Goal: Task Accomplishment & Management: Manage account settings

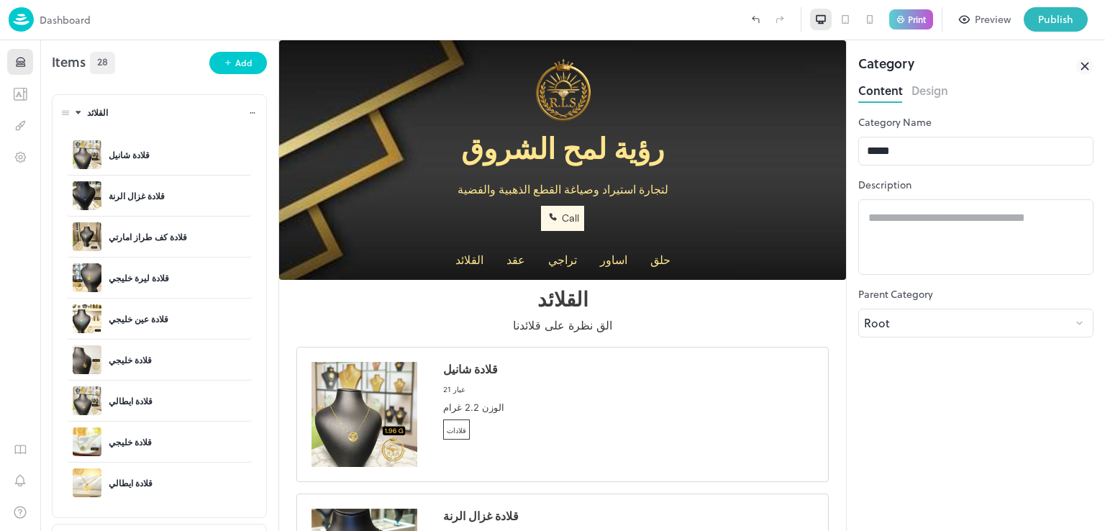
click at [96, 121] on div "القلائد" at bounding box center [171, 113] width 177 height 34
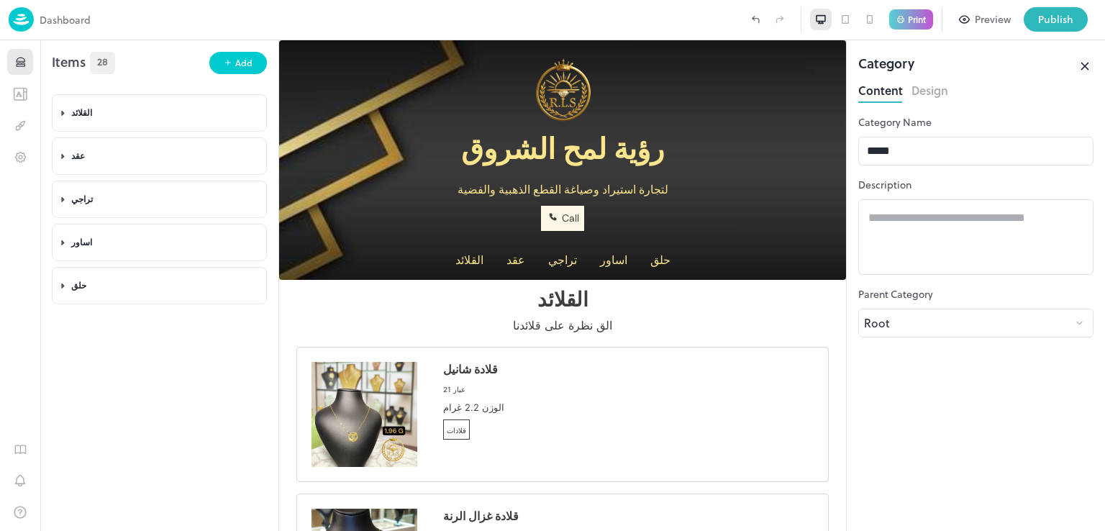
click at [988, 7] on button "Preview" at bounding box center [985, 19] width 68 height 24
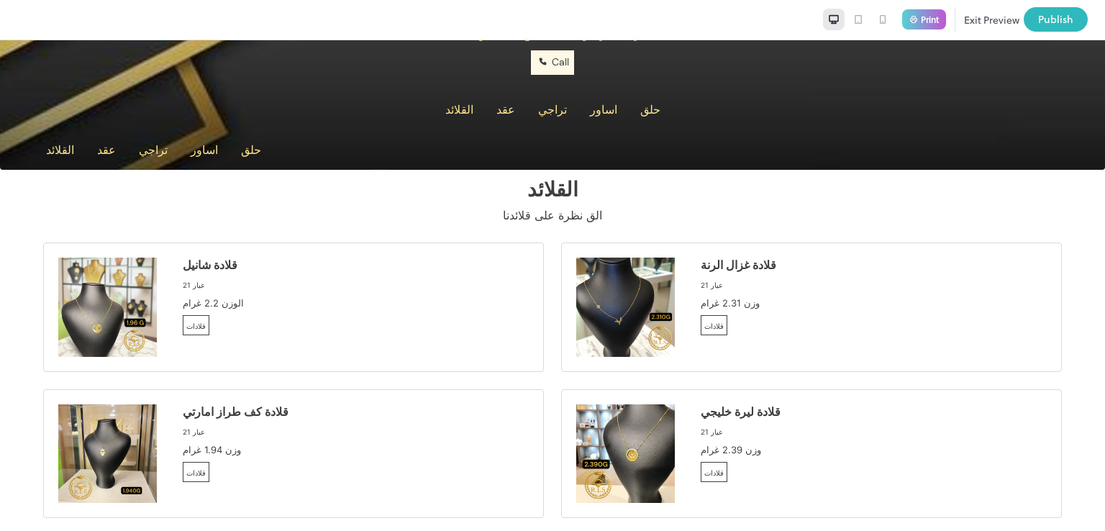
scroll to position [224, 0]
click at [640, 104] on span "حلق" at bounding box center [650, 109] width 20 height 14
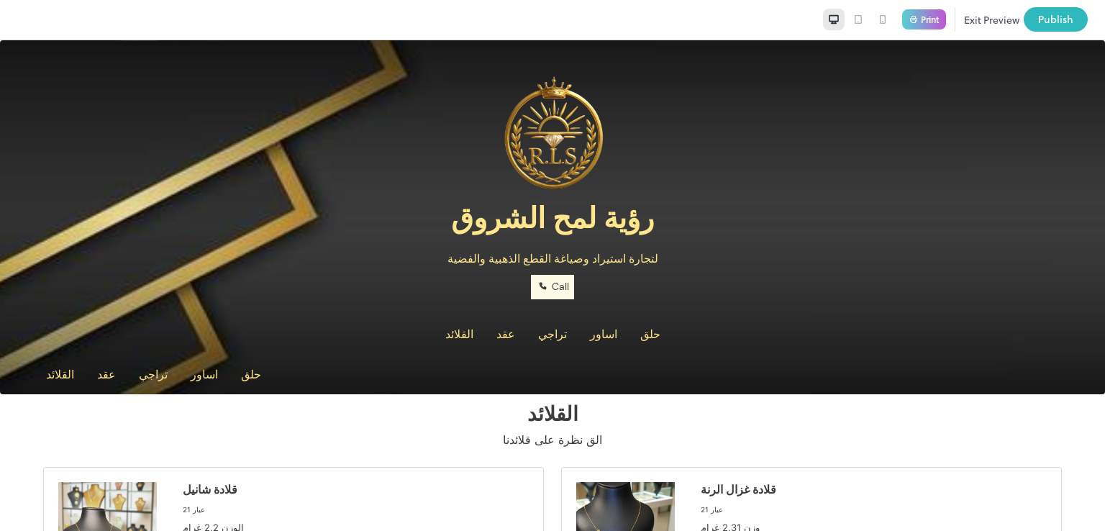
click at [590, 334] on span "اساور" at bounding box center [603, 334] width 27 height 14
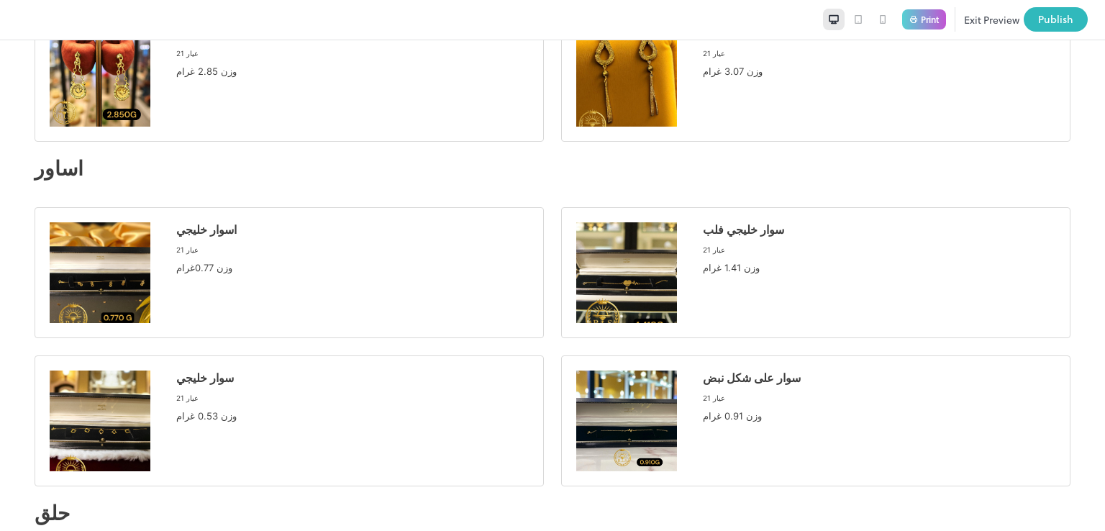
scroll to position [2183, 0]
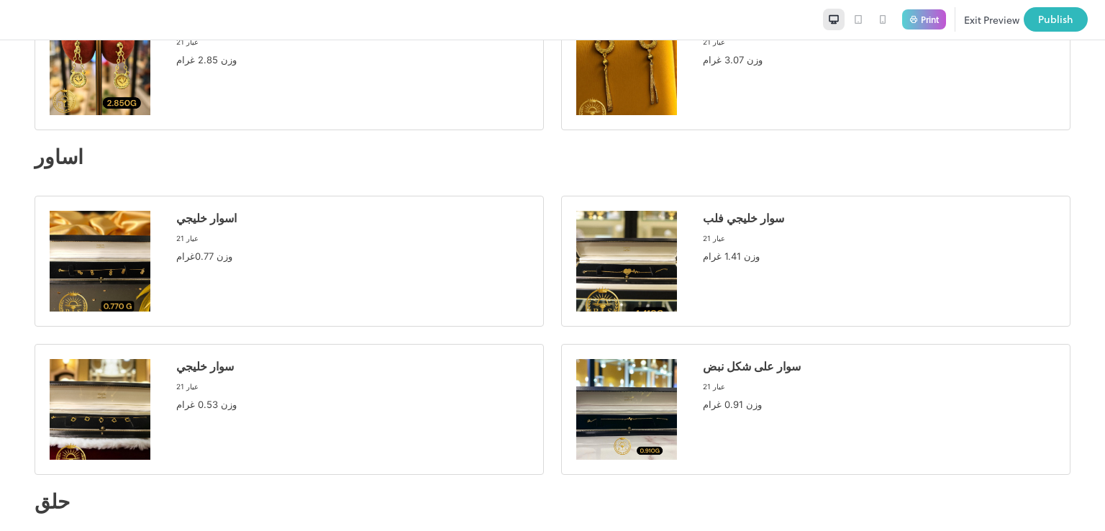
click at [637, 211] on img at bounding box center [626, 261] width 101 height 101
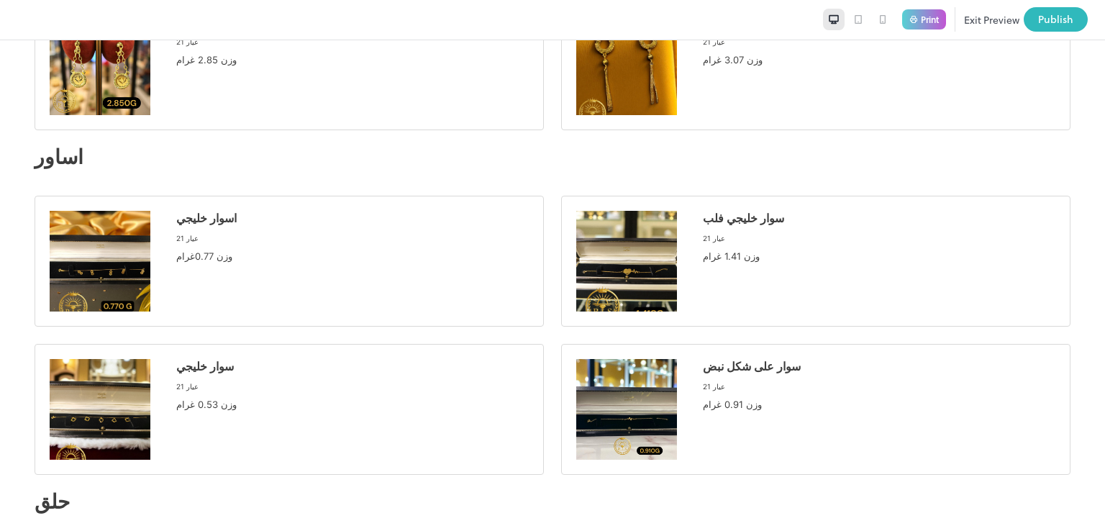
click at [127, 211] on img at bounding box center [100, 261] width 101 height 101
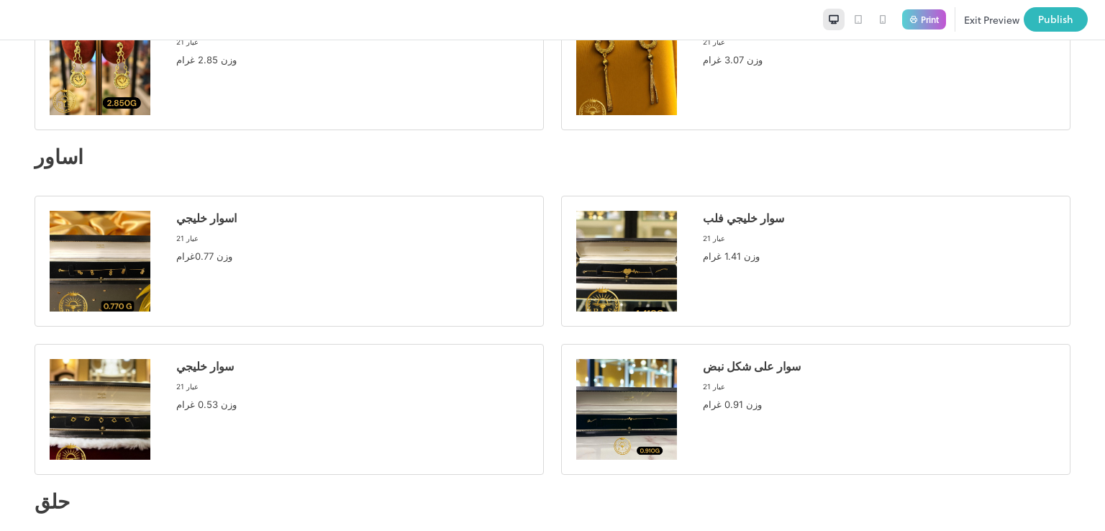
click at [127, 359] on img at bounding box center [100, 409] width 101 height 101
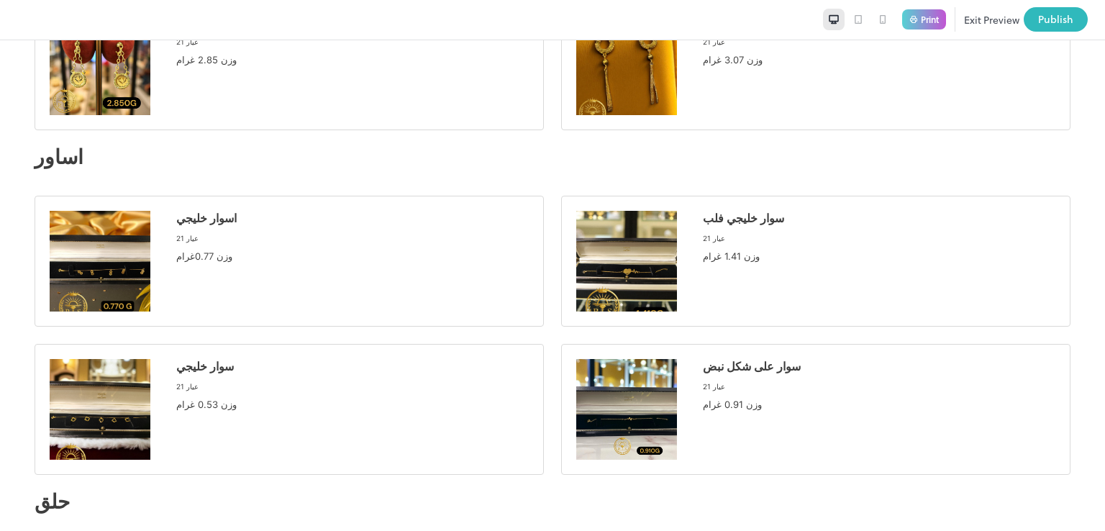
click at [639, 359] on img at bounding box center [626, 409] width 101 height 101
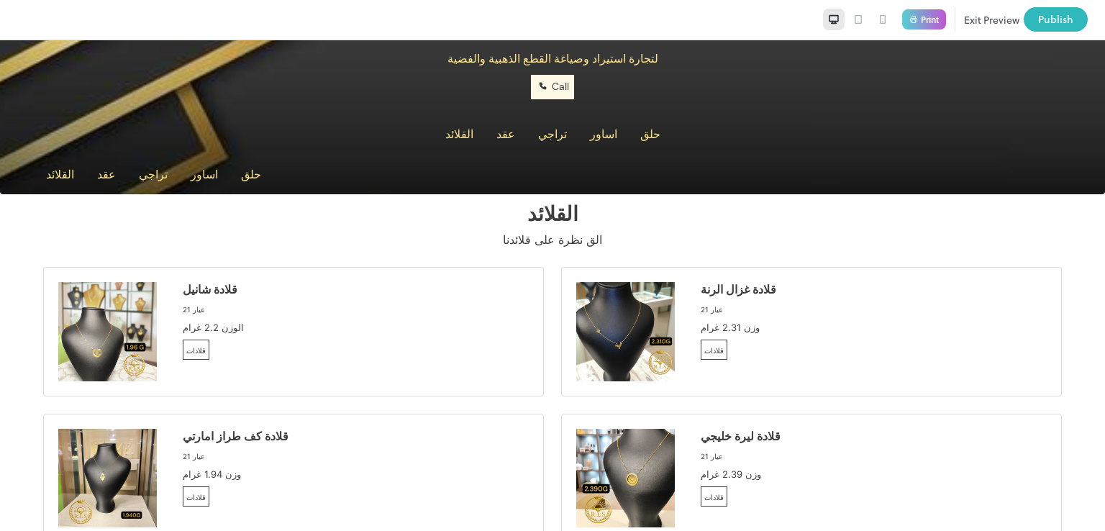
scroll to position [206, 0]
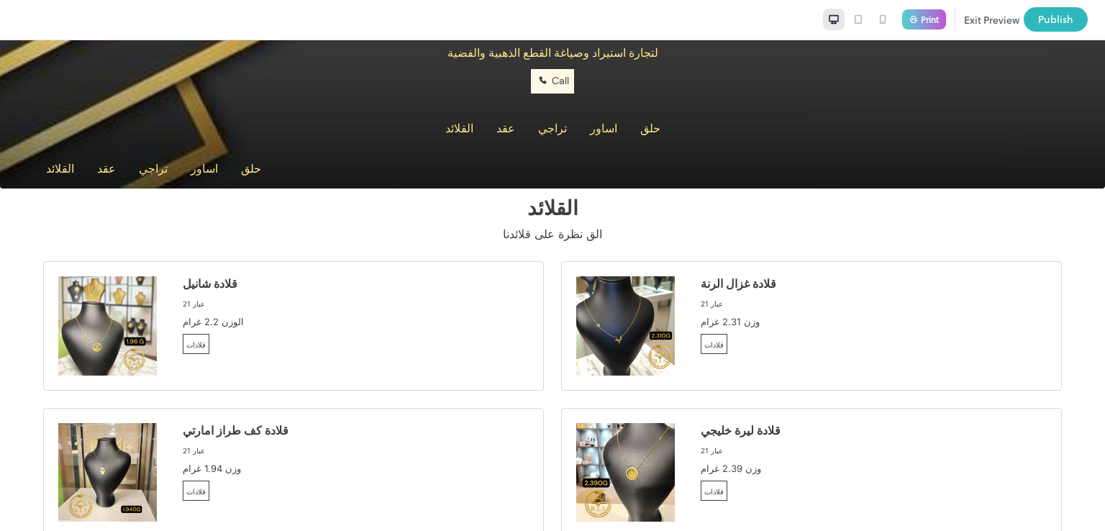
click at [474, 127] on div "القلائد" at bounding box center [459, 128] width 40 height 26
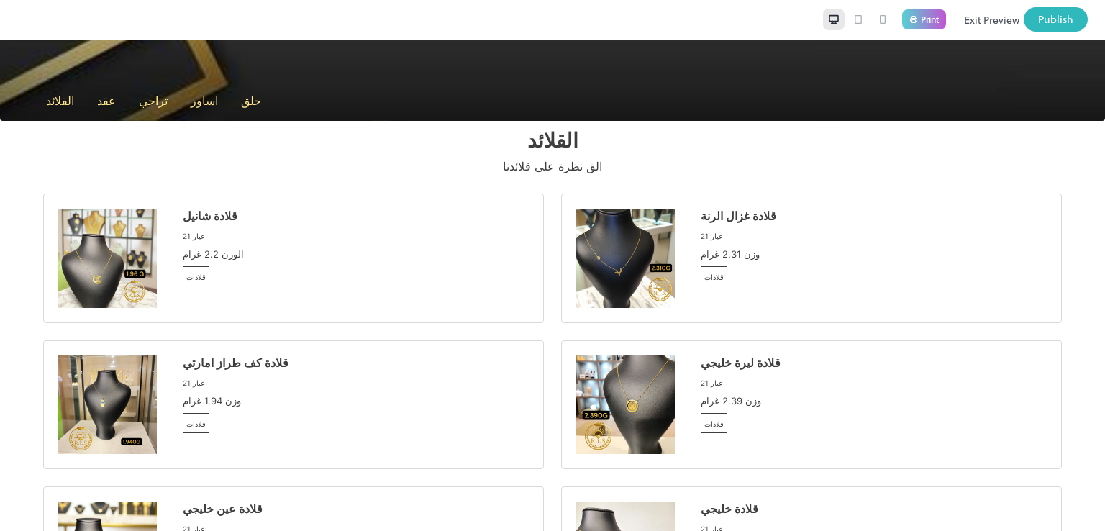
click at [116, 93] on span "عقد" at bounding box center [106, 100] width 19 height 14
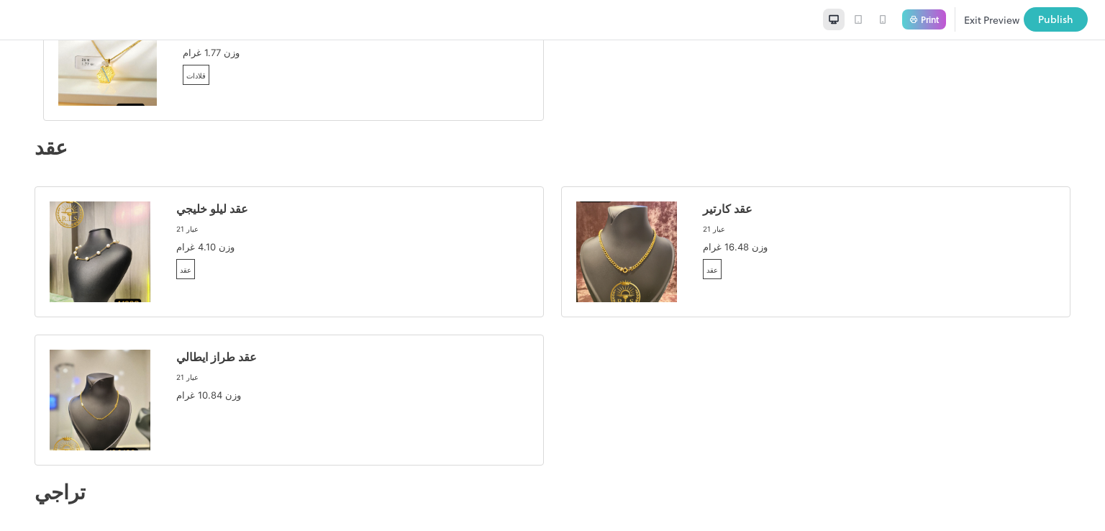
scroll to position [1061, 0]
click at [636, 203] on img at bounding box center [626, 251] width 101 height 101
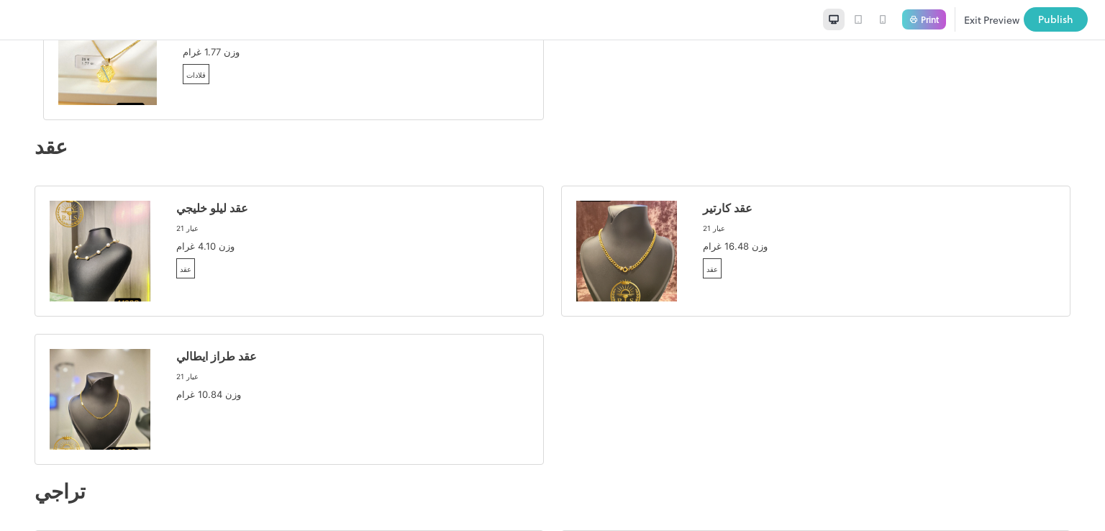
click at [105, 237] on img at bounding box center [100, 251] width 101 height 101
click at [93, 355] on img at bounding box center [100, 399] width 101 height 101
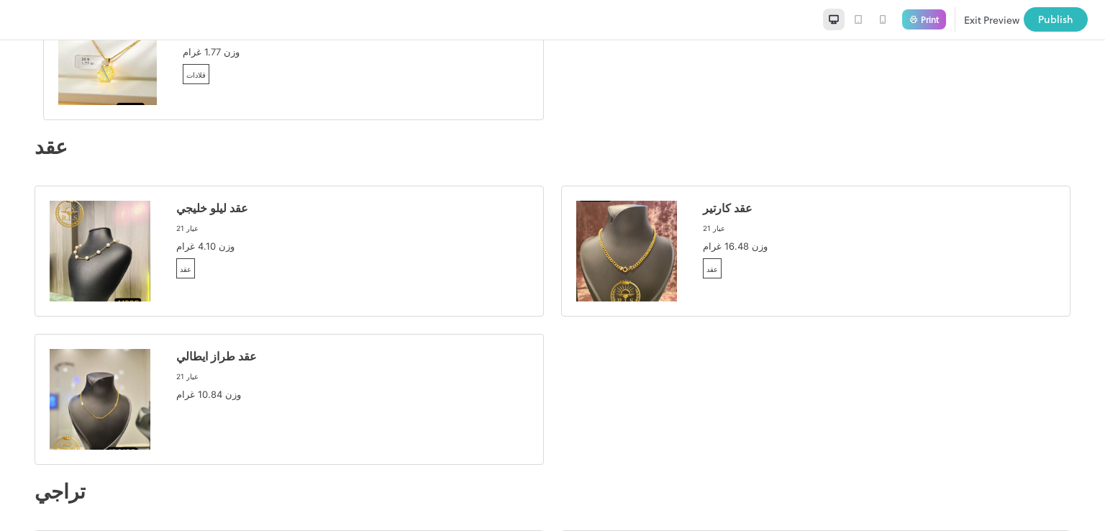
click at [106, 201] on img at bounding box center [100, 251] width 101 height 101
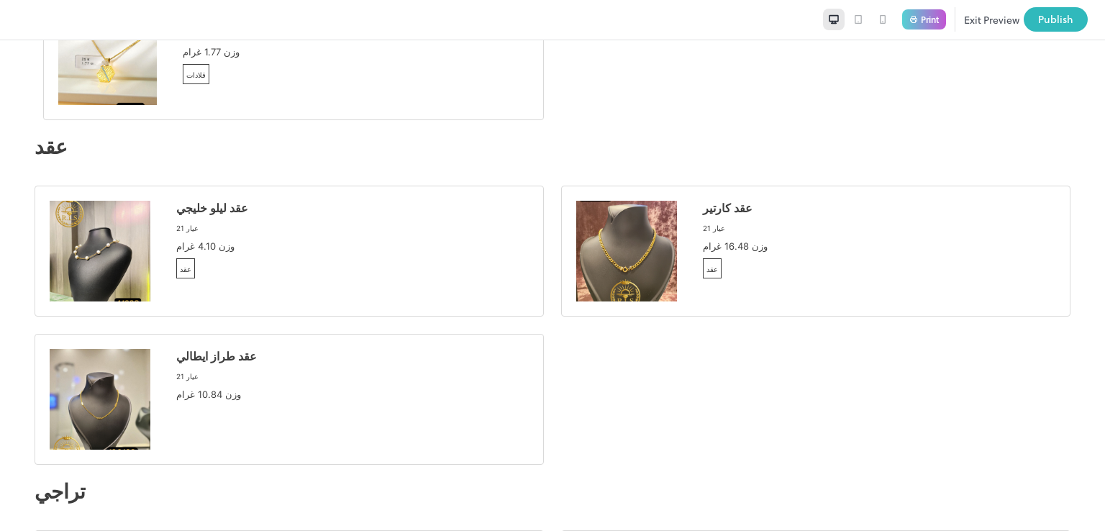
click at [852, 24] on icon at bounding box center [858, 20] width 12 height 12
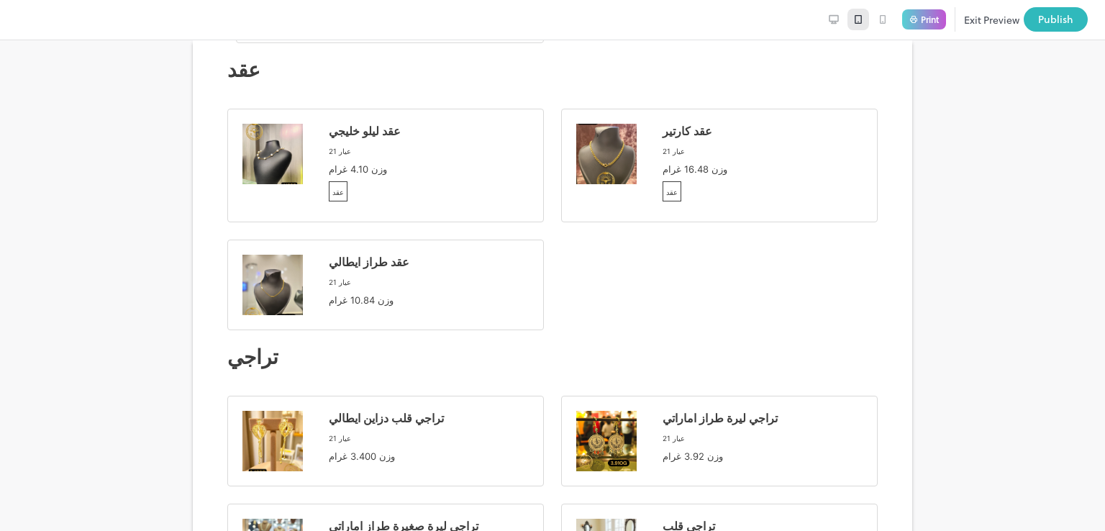
scroll to position [1005, 0]
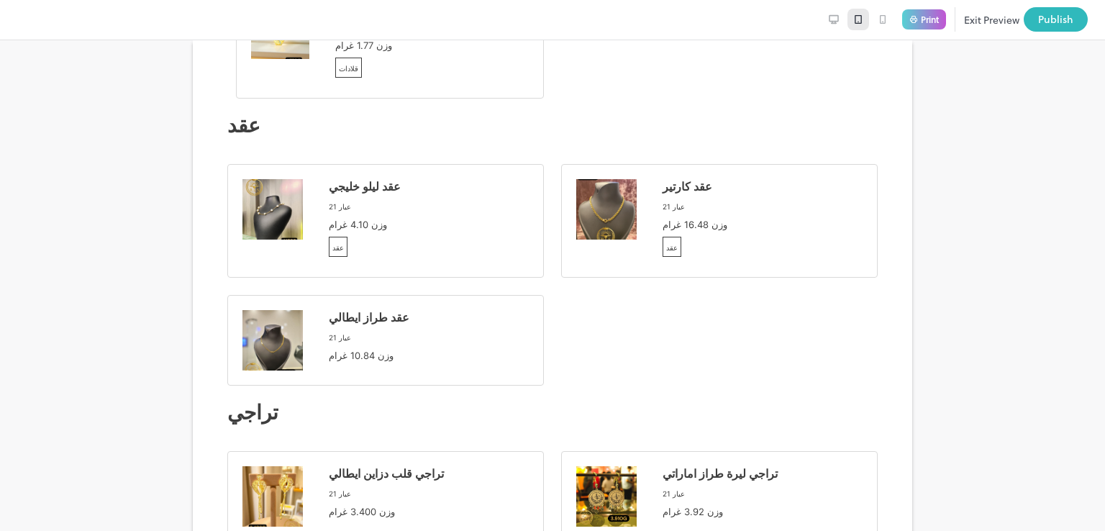
click at [877, 24] on icon at bounding box center [883, 20] width 12 height 12
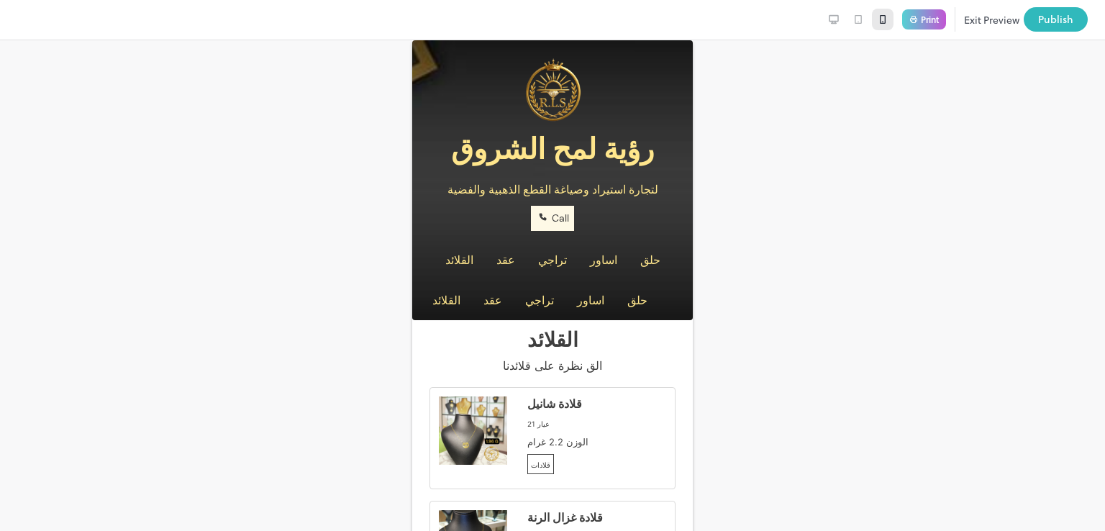
click at [549, 259] on span "تراجي" at bounding box center [552, 259] width 29 height 14
click at [555, 214] on p "Call" at bounding box center [553, 217] width 34 height 17
drag, startPoint x: 809, startPoint y: 19, endPoint x: 828, endPoint y: 22, distance: 19.7
click at [823, 19] on div at bounding box center [834, 20] width 22 height 22
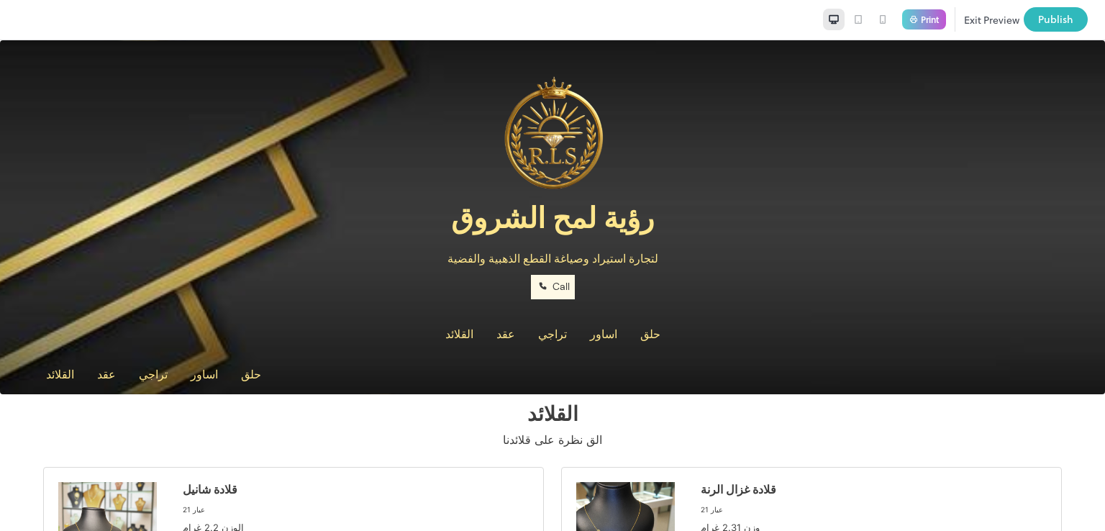
click at [964, 22] on button "Exit Preview" at bounding box center [991, 19] width 55 height 24
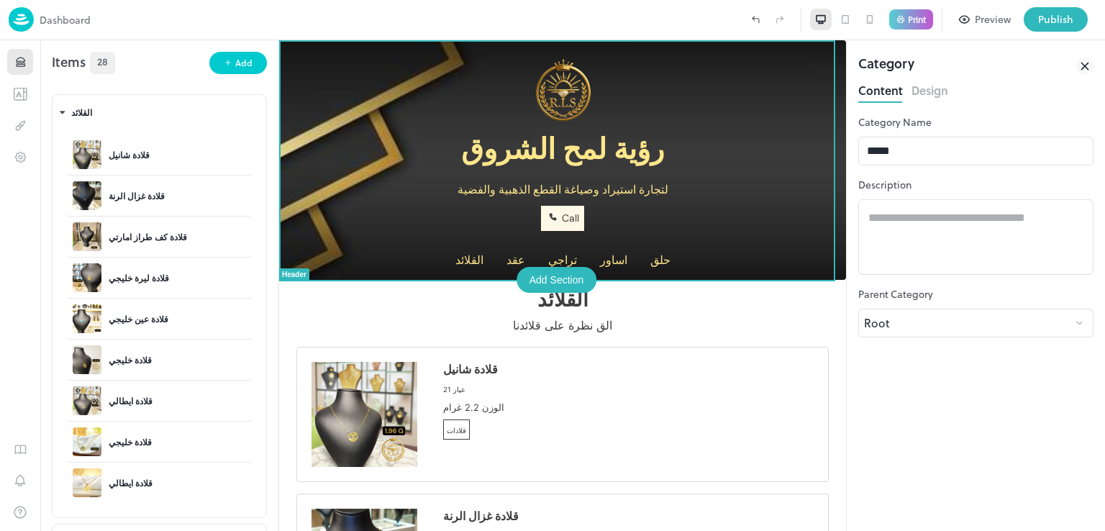
click at [283, 59] on div "رؤية لمح الشروق لتجارة استيراد وصياغة القطع الذهبية والفضية Call القلائد عقد تر…" at bounding box center [562, 159] width 567 height 239
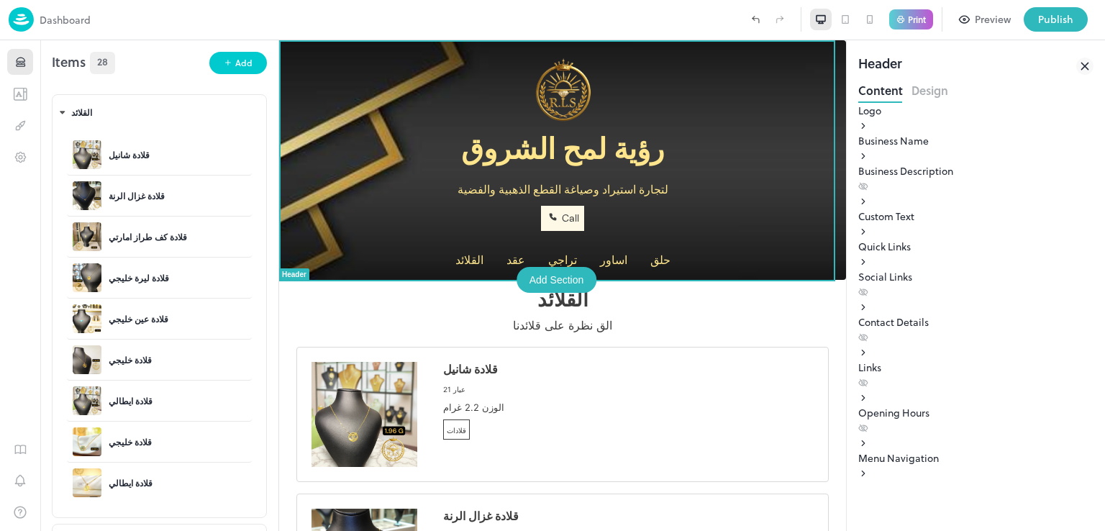
click at [939, 224] on div "Custom Text" at bounding box center [975, 216] width 235 height 15
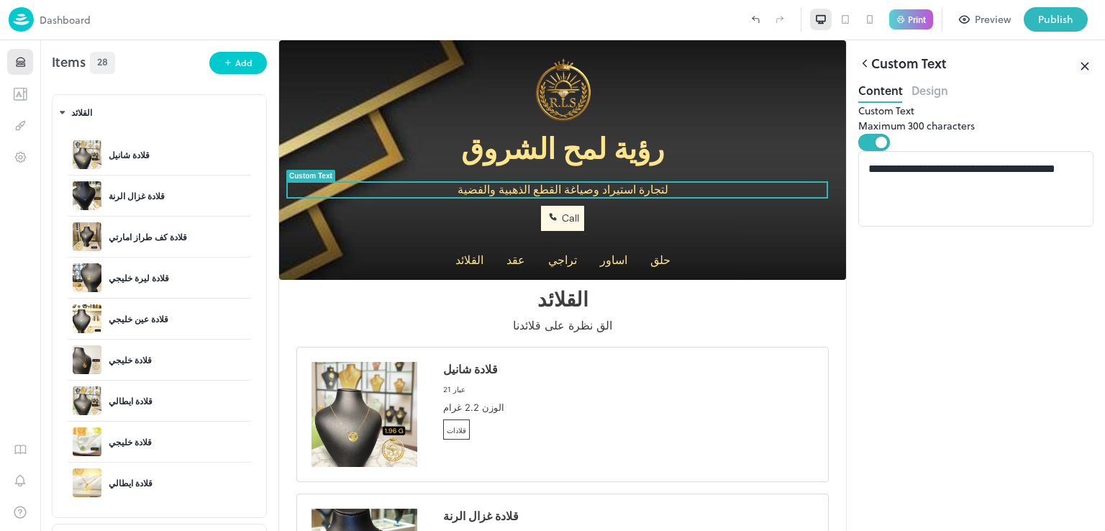
click at [869, 64] on icon at bounding box center [864, 63] width 13 height 13
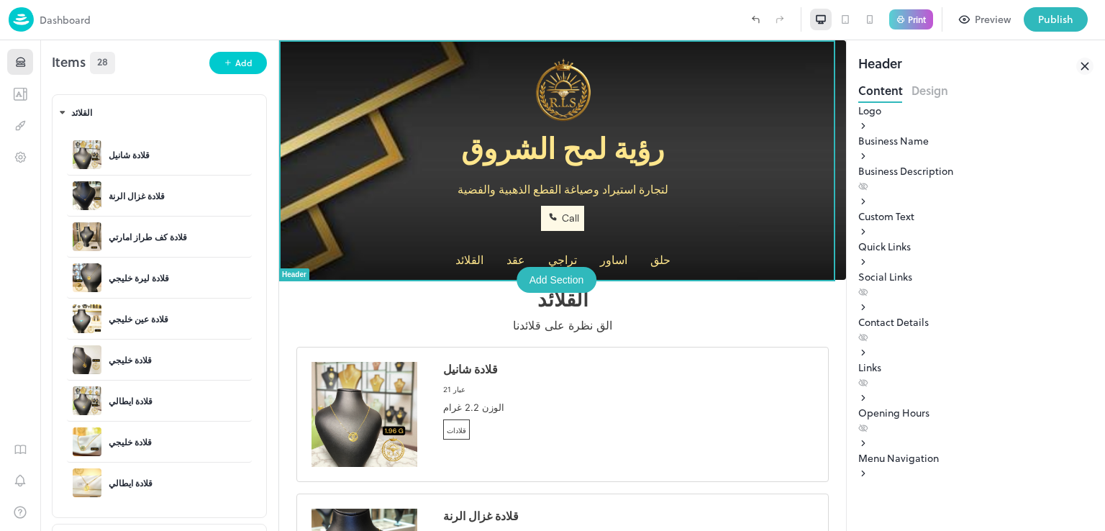
click at [921, 254] on div "Quick Links" at bounding box center [975, 246] width 235 height 15
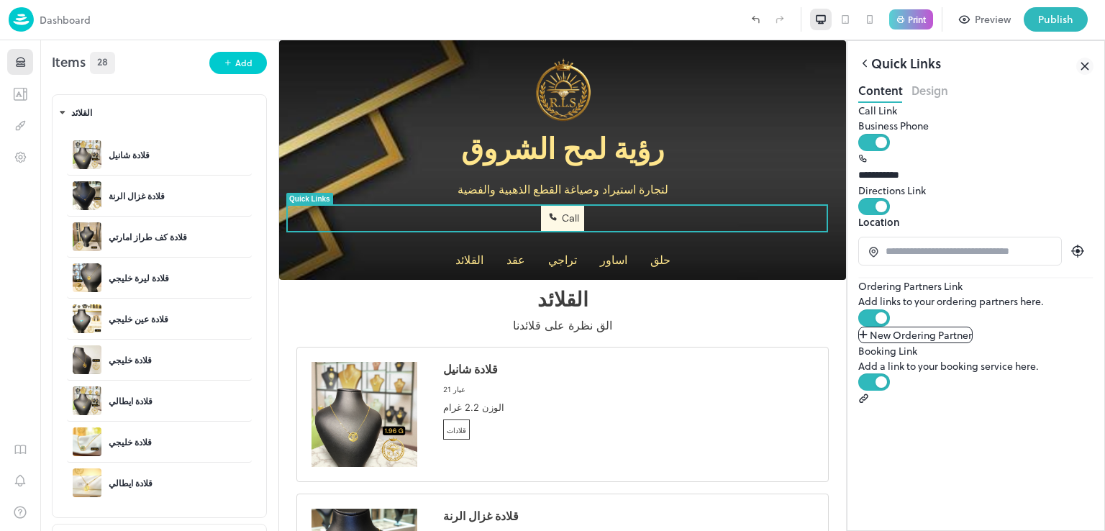
scroll to position [37, 0]
click at [1024, 376] on button "OK" at bounding box center [1045, 369] width 50 height 26
click at [967, 255] on input at bounding box center [966, 251] width 163 height 15
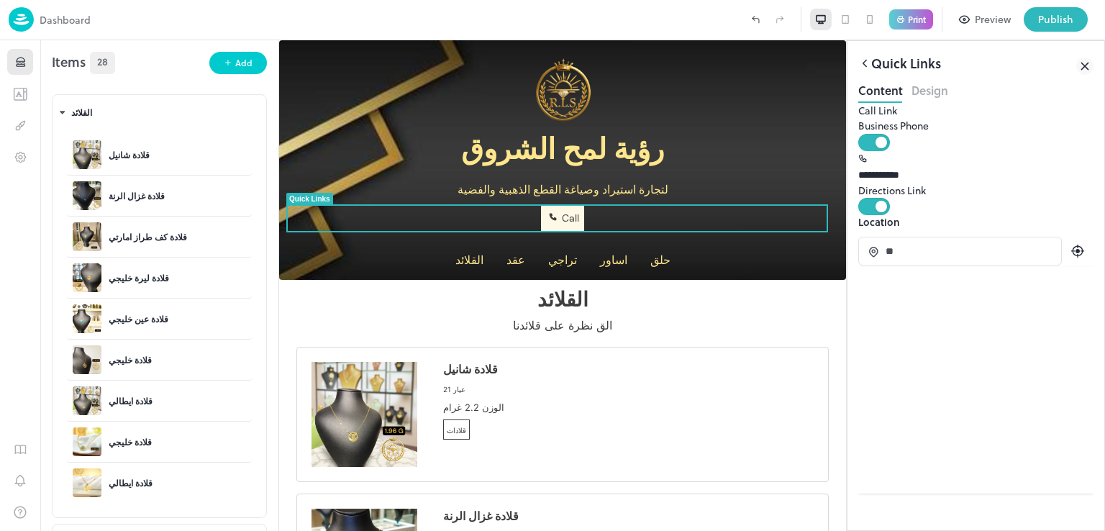
type input "*"
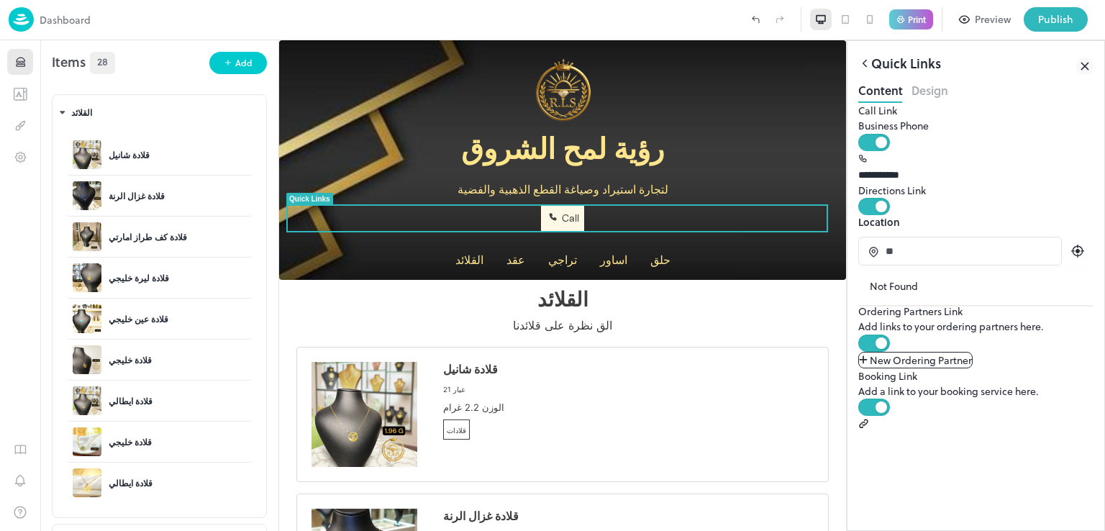
type input "*"
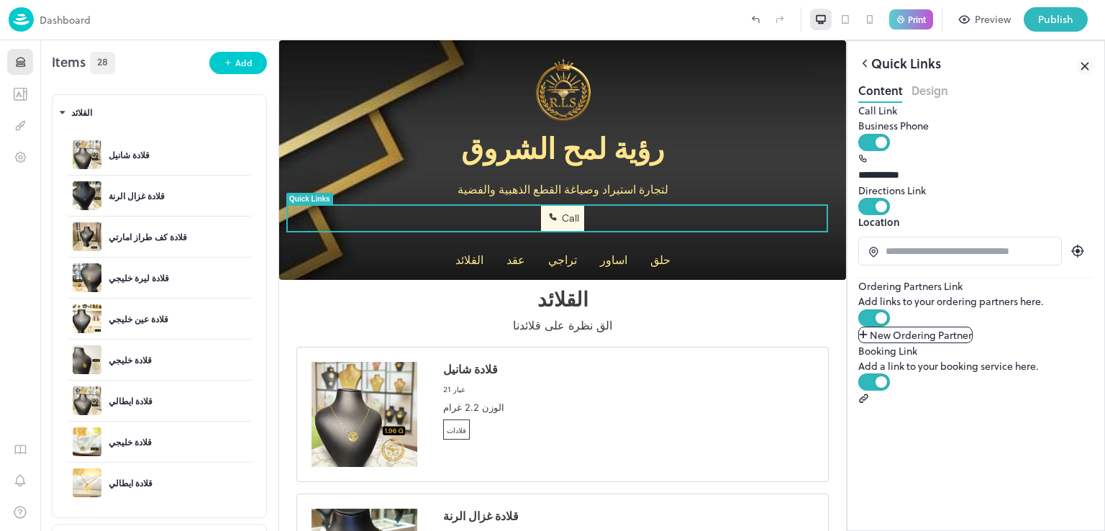
click at [1075, 252] on icon at bounding box center [1077, 251] width 4 height 4
click at [980, 257] on input at bounding box center [966, 251] width 163 height 15
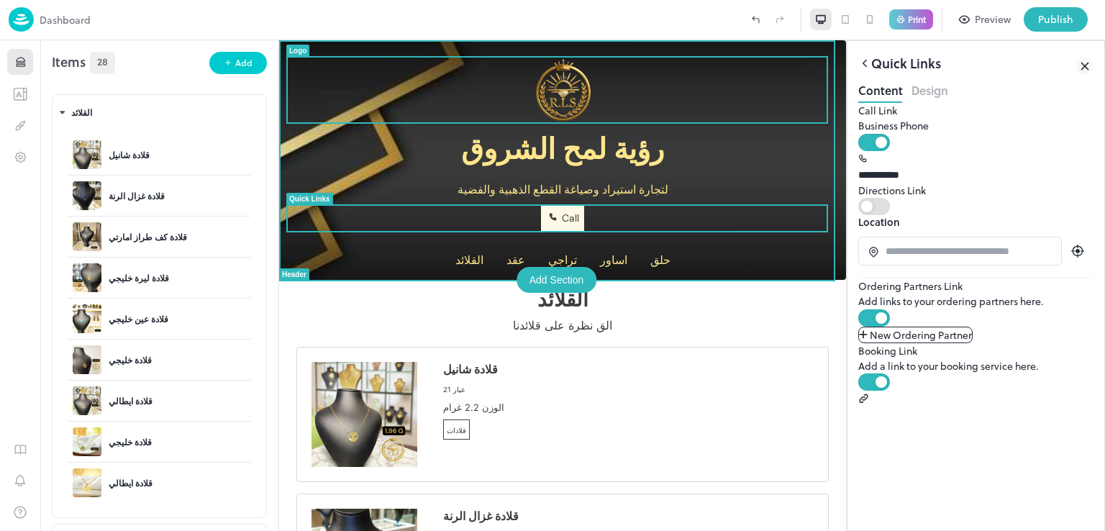
click at [358, 60] on div at bounding box center [562, 90] width 549 height 65
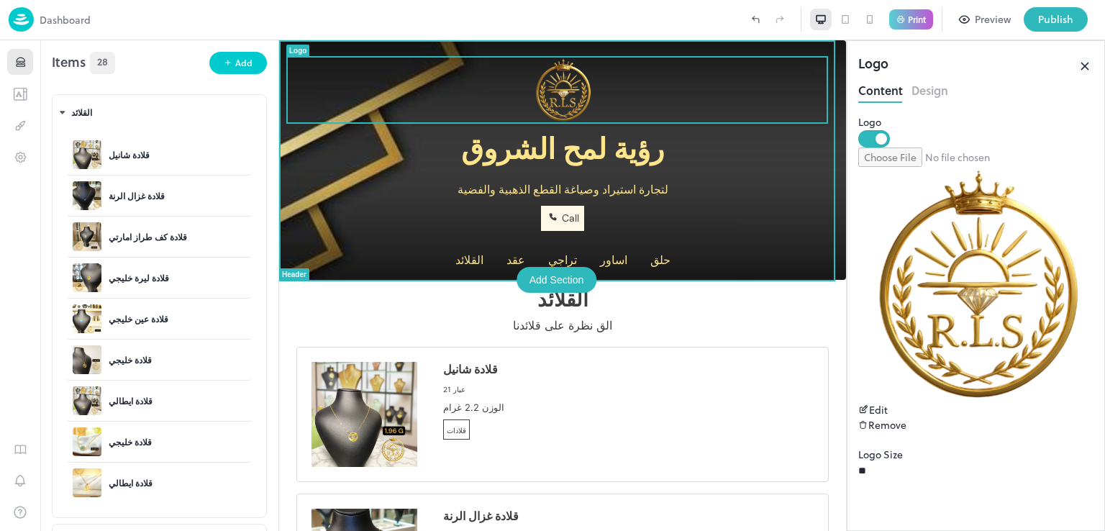
click at [282, 152] on div "رؤية لمح الشروق لتجارة استيراد وصياغة القطع الذهبية والفضية Call القلائد عقد تر…" at bounding box center [562, 159] width 567 height 239
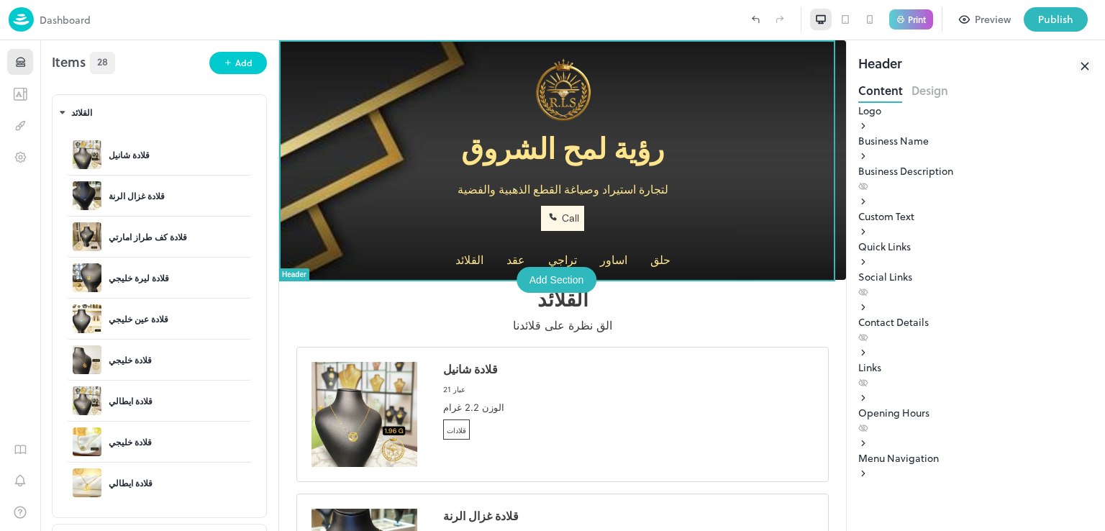
scroll to position [24, 0]
click at [933, 299] on div "Social Links" at bounding box center [975, 284] width 235 height 30
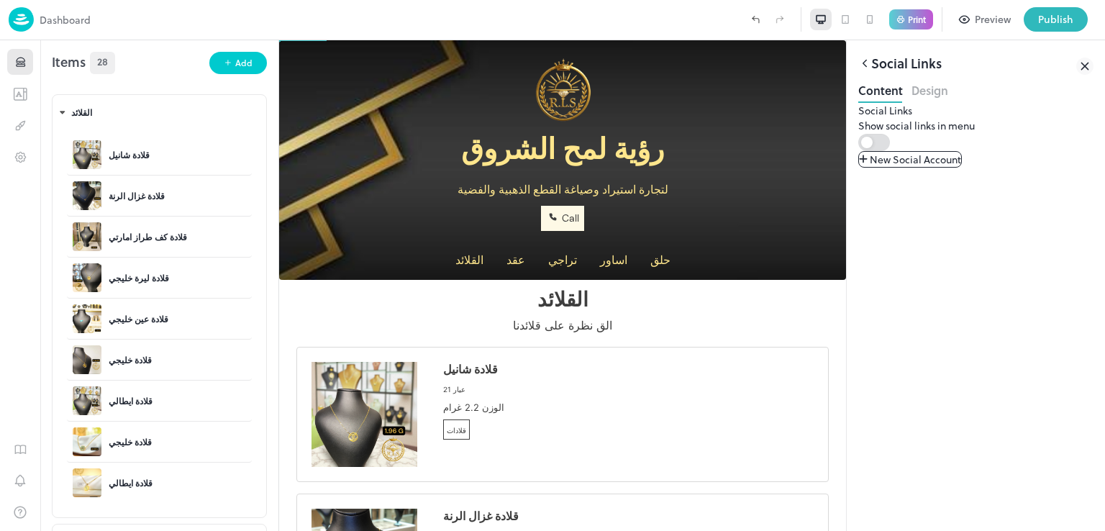
click at [961, 167] on span "New Social Account" at bounding box center [914, 159] width 91 height 15
paste input "**********"
type input "**********"
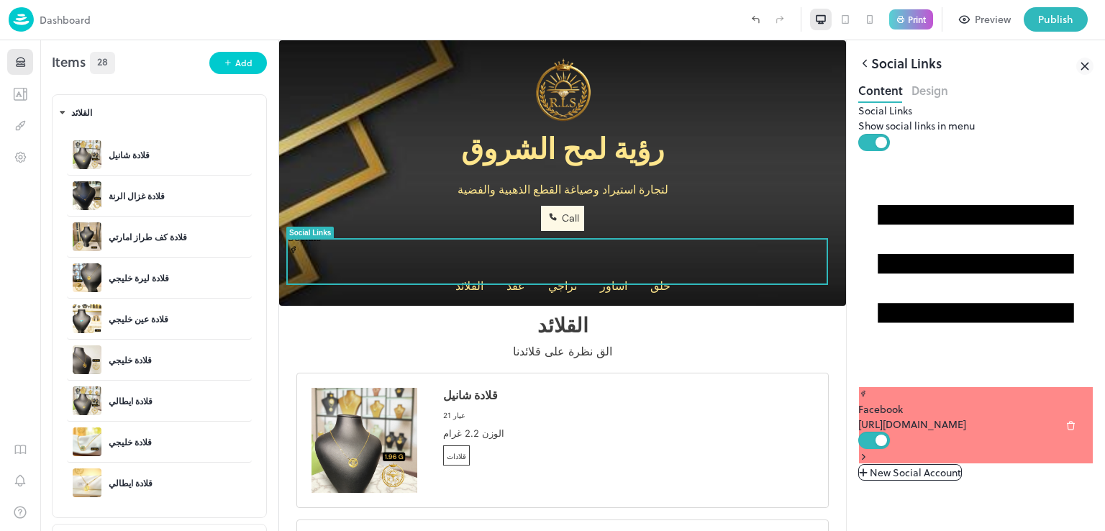
click at [931, 106] on div "Social Links Show social links in menu Facebook [URL][DOMAIN_NAME] To pick up a…" at bounding box center [975, 306] width 235 height 406
click at [931, 99] on button "Design" at bounding box center [929, 88] width 37 height 19
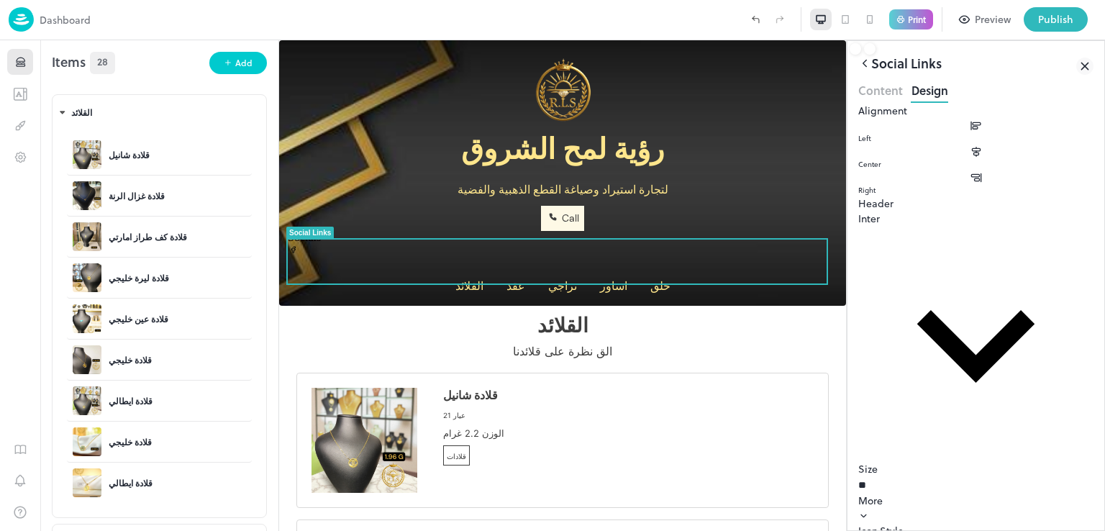
scroll to position [66, 0]
click at [1067, 461] on div at bounding box center [975, 461] width 235 height 0
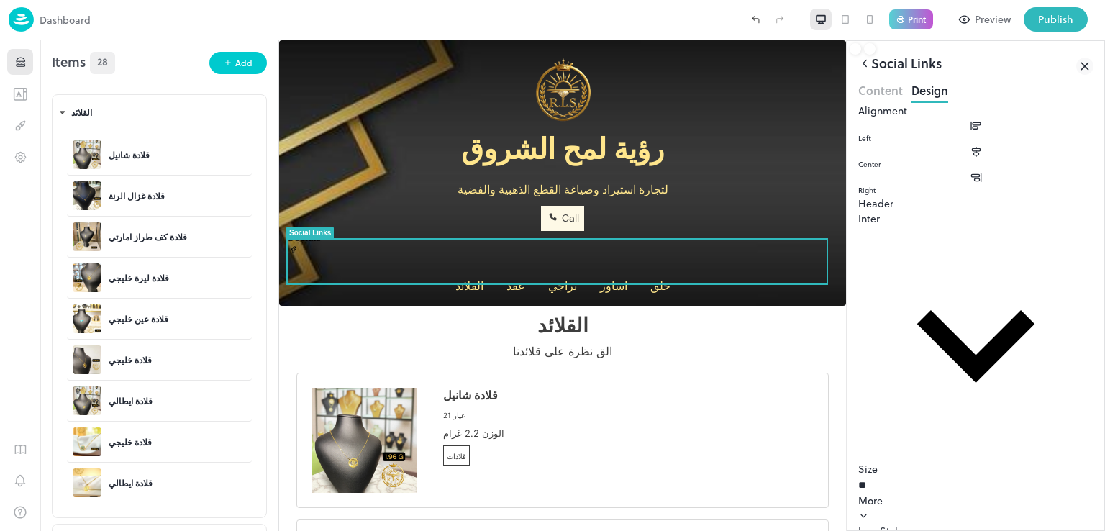
click at [913, 239] on body "Dashboard Print Preview Publish 1 Items 28 Add القلائد قلادة شانيل قلادة غزال ا…" at bounding box center [552, 265] width 1105 height 531
click at [929, 530] on div at bounding box center [552, 531] width 1105 height 0
click at [888, 86] on button "Content" at bounding box center [880, 88] width 45 height 19
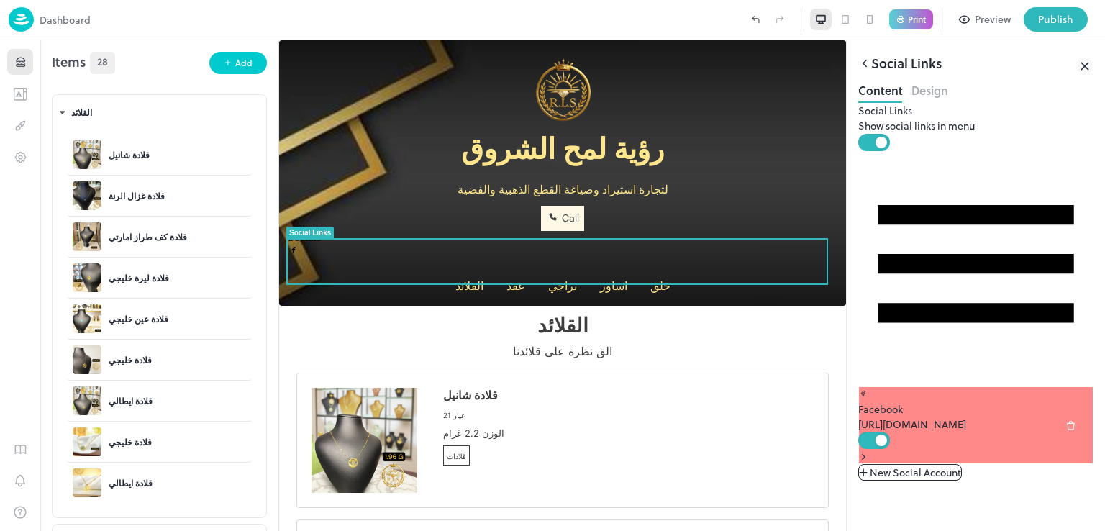
click at [942, 465] on span "New Social Account" at bounding box center [914, 472] width 91 height 15
click at [541, 335] on body "Dashboard Print Preview Publish 1 Items 28 Add القلائد قلادة شانيل قلادة غزال ا…" at bounding box center [552, 265] width 1105 height 531
type input "*********"
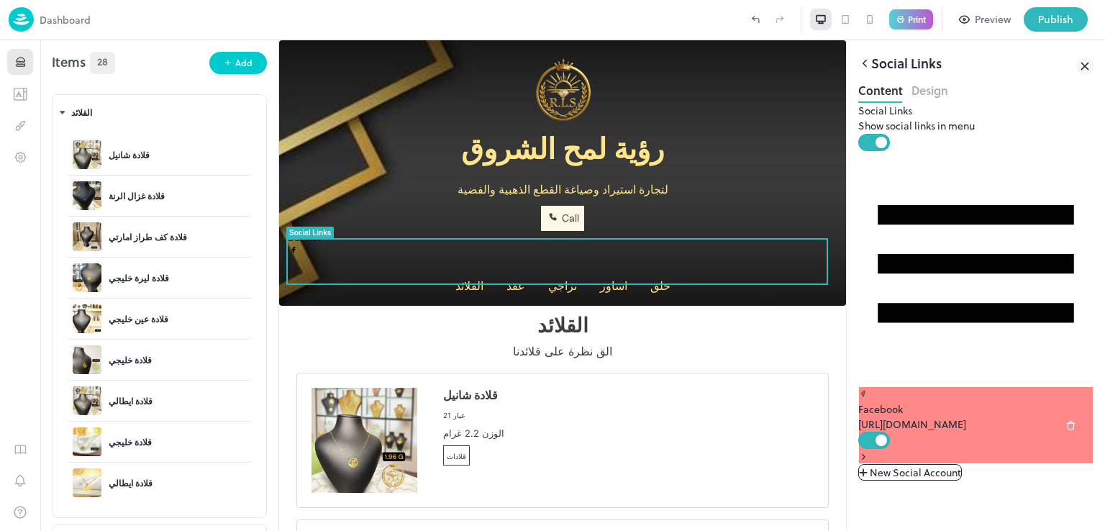
paste input "**********"
drag, startPoint x: 524, startPoint y: 412, endPoint x: 365, endPoint y: 403, distance: 159.2
type input "**********"
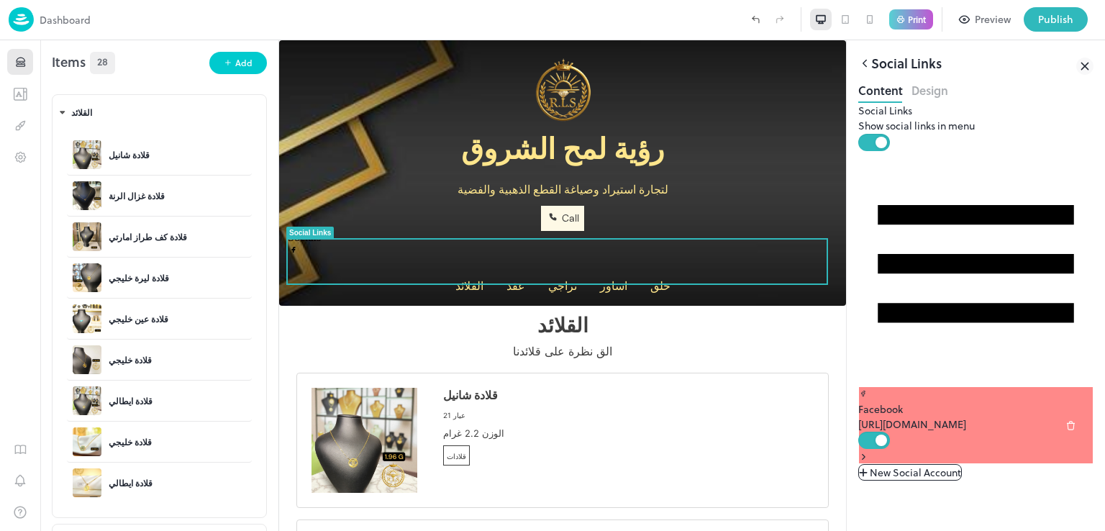
type input "********"
click at [860, 60] on icon at bounding box center [864, 63] width 13 height 13
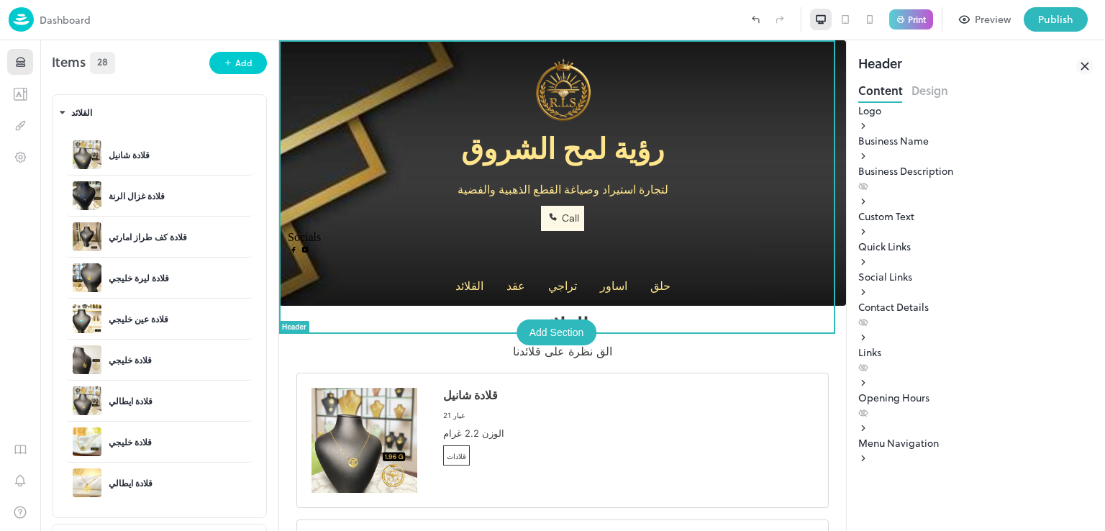
click at [939, 284] on div "Social Links" at bounding box center [975, 276] width 235 height 15
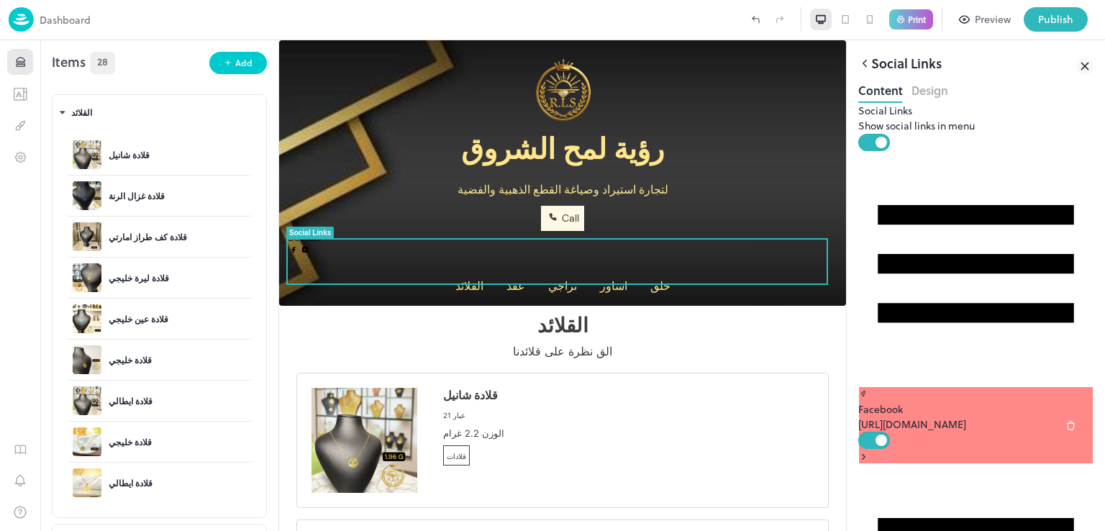
click at [624, 354] on body "Dashboard Print Preview Publish 1 Items 28 Add القلائد قلادة شانيل قلادة غزال ا…" at bounding box center [552, 265] width 1105 height 531
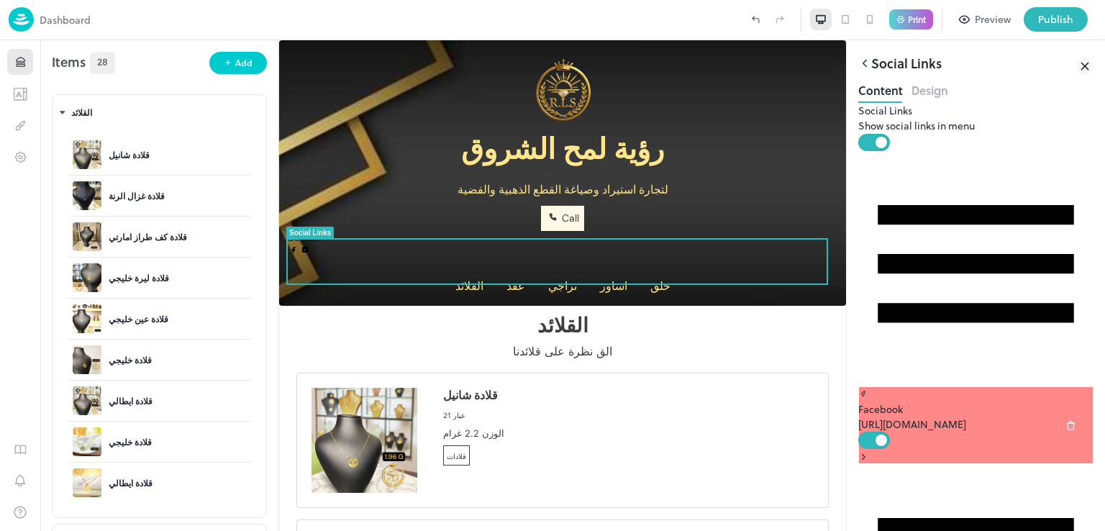
click at [547, 332] on body "Dashboard Print Preview Publish 1 Items 28 Add القلائد قلادة شانيل قلادة غزال ا…" at bounding box center [552, 265] width 1105 height 531
type input "********"
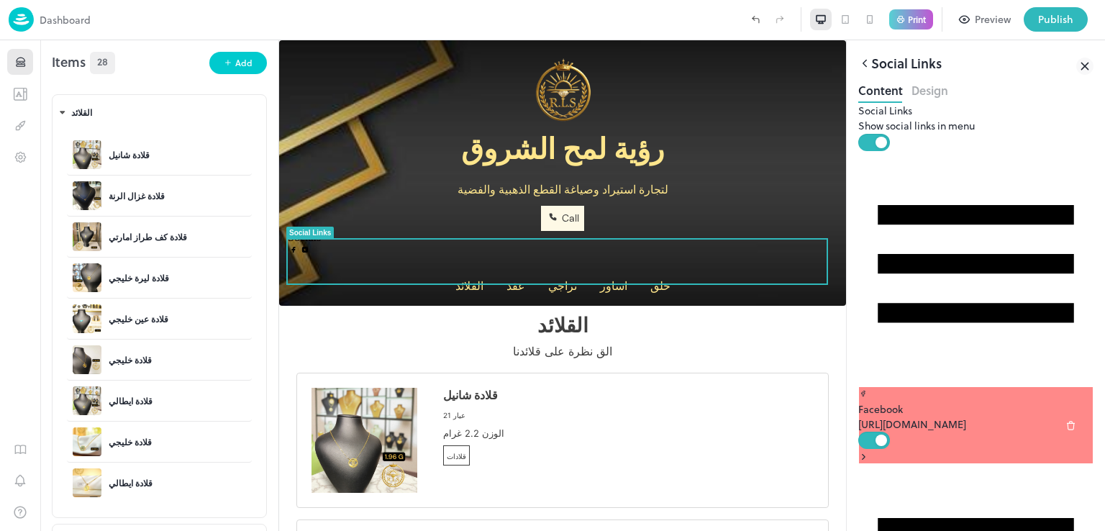
type input "**********"
type input "********"
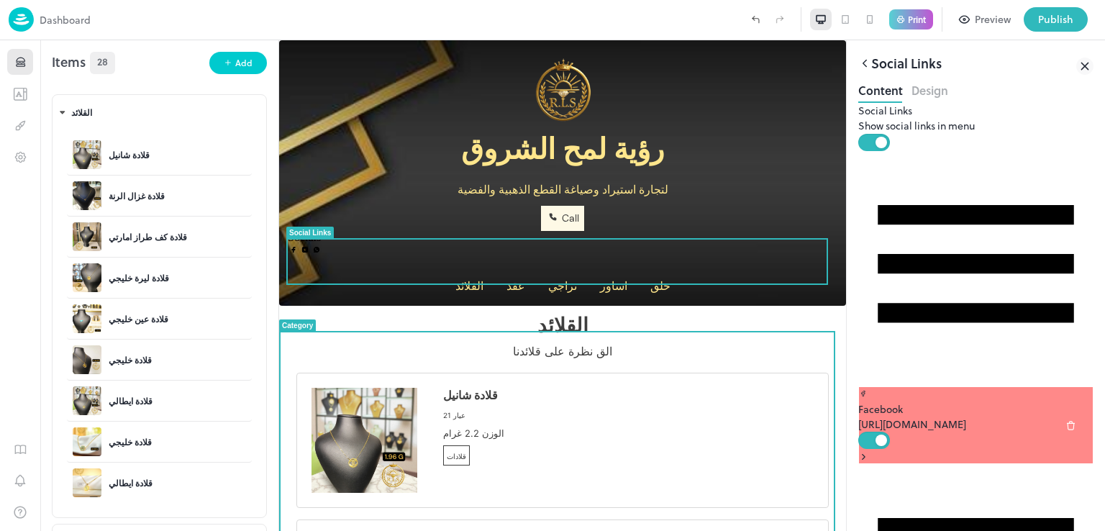
click at [682, 373] on div "القلائد الق نظرة على قلائدنا" at bounding box center [562, 343] width 532 height 60
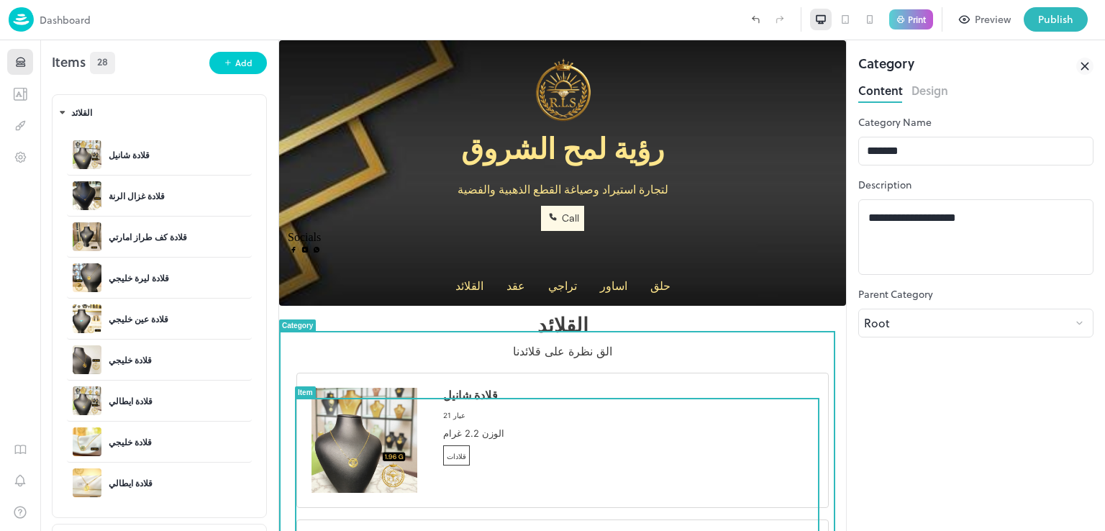
click at [694, 413] on div "قلادة شانيل عيار 21 الوزن 2.2 غرام قلادات" at bounding box center [562, 441] width 532 height 136
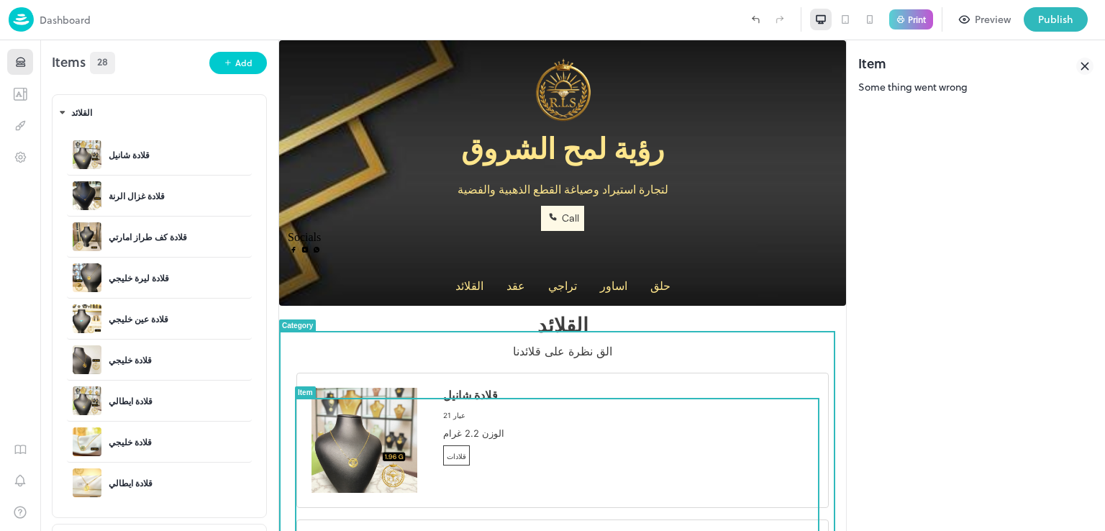
click at [694, 413] on div "قلادة شانيل عيار 21 الوزن 2.2 غرام قلادات" at bounding box center [562, 441] width 532 height 136
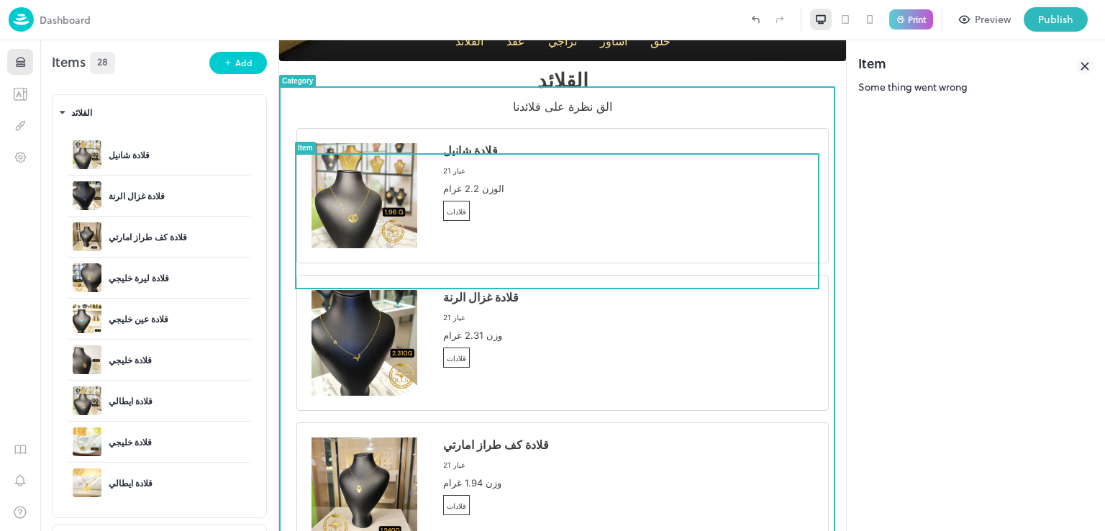
scroll to position [288, 0]
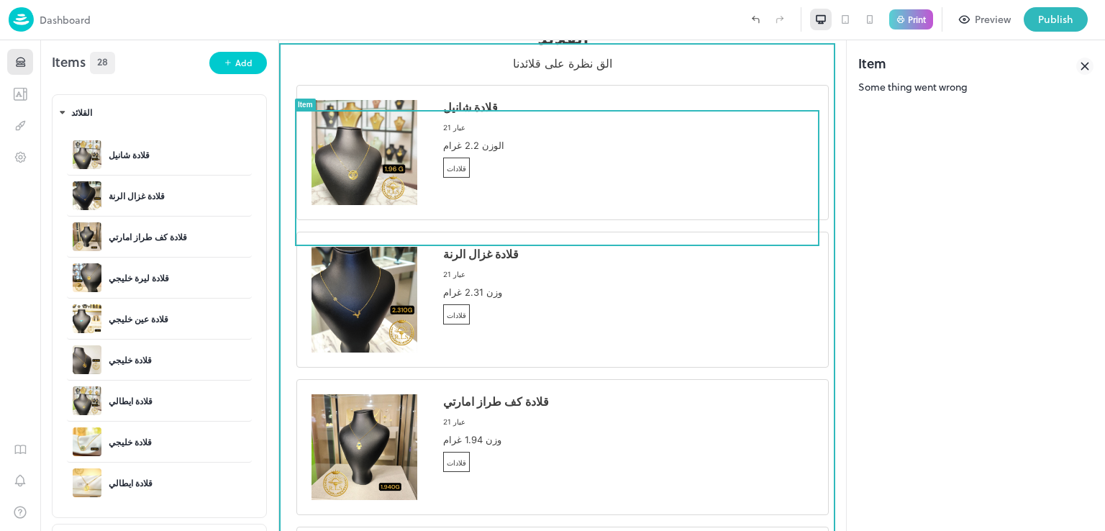
click at [404, 50] on p "القلائد" at bounding box center [562, 37] width 532 height 25
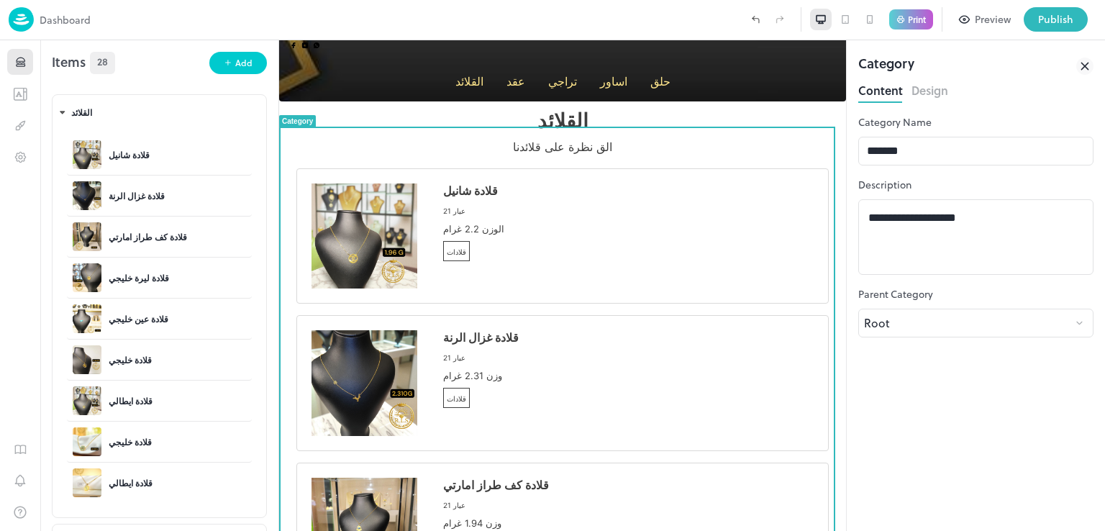
scroll to position [206, 0]
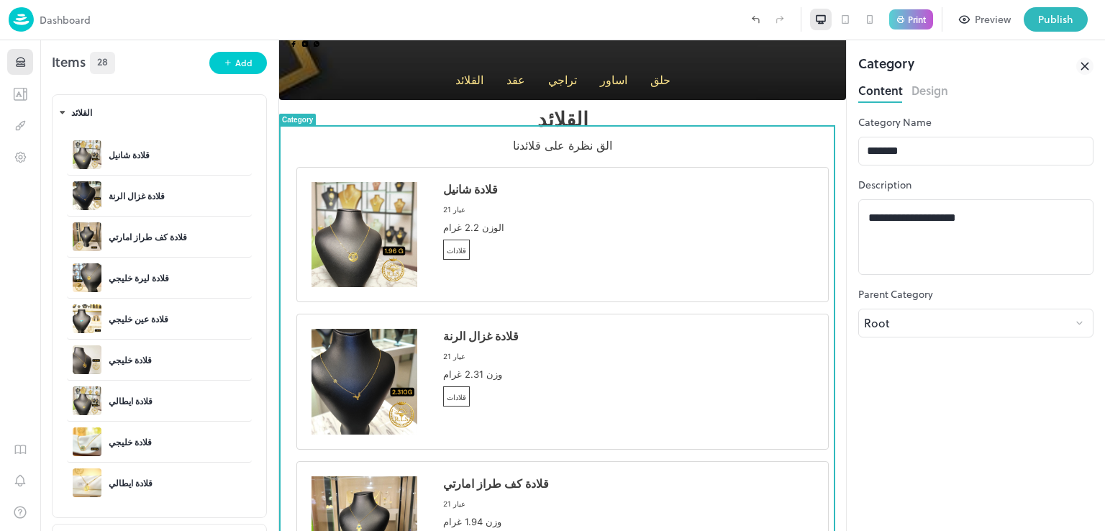
click at [940, 84] on button "Design" at bounding box center [929, 88] width 37 height 19
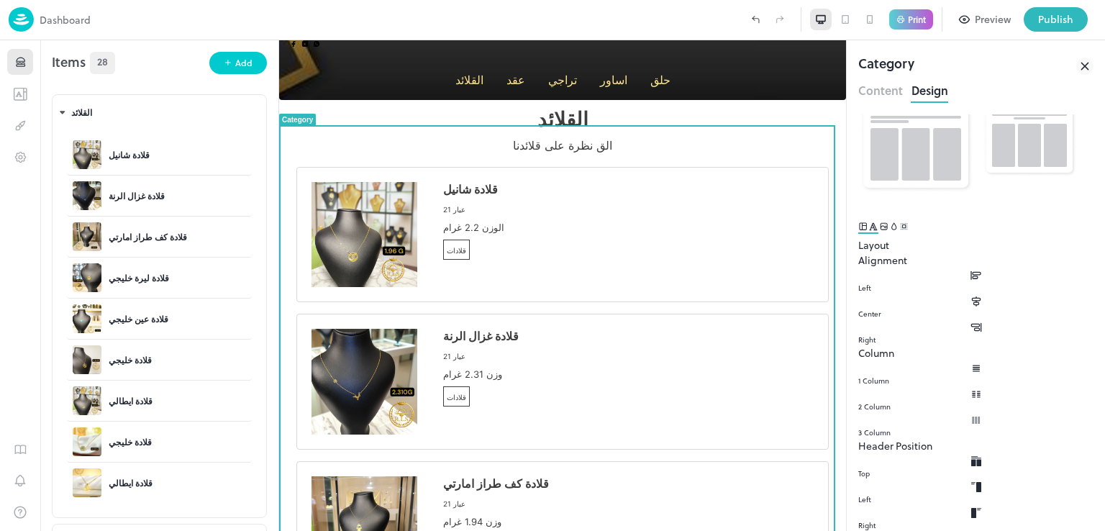
scroll to position [0, 0]
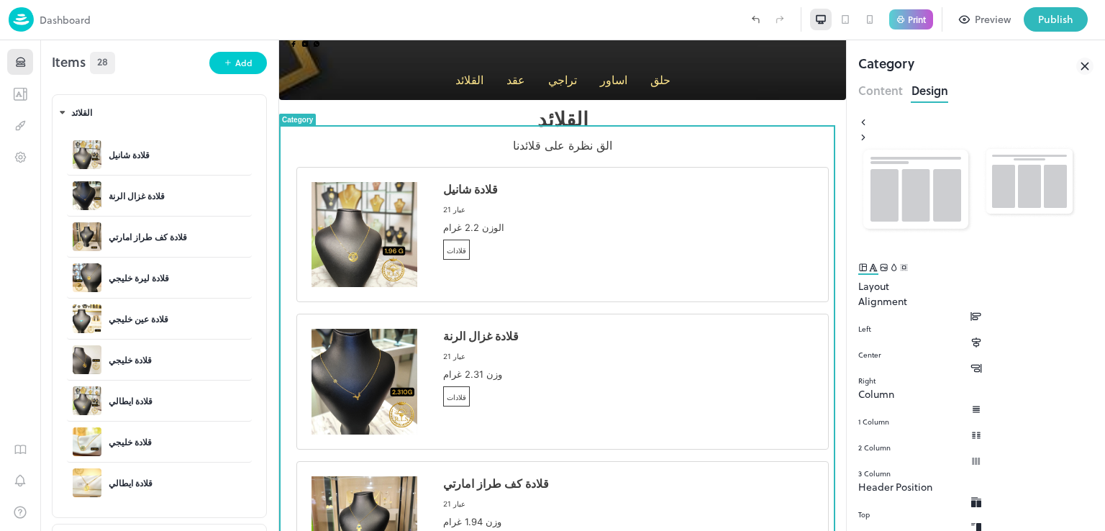
click at [889, 268] on icon "Image" at bounding box center [884, 267] width 10 height 10
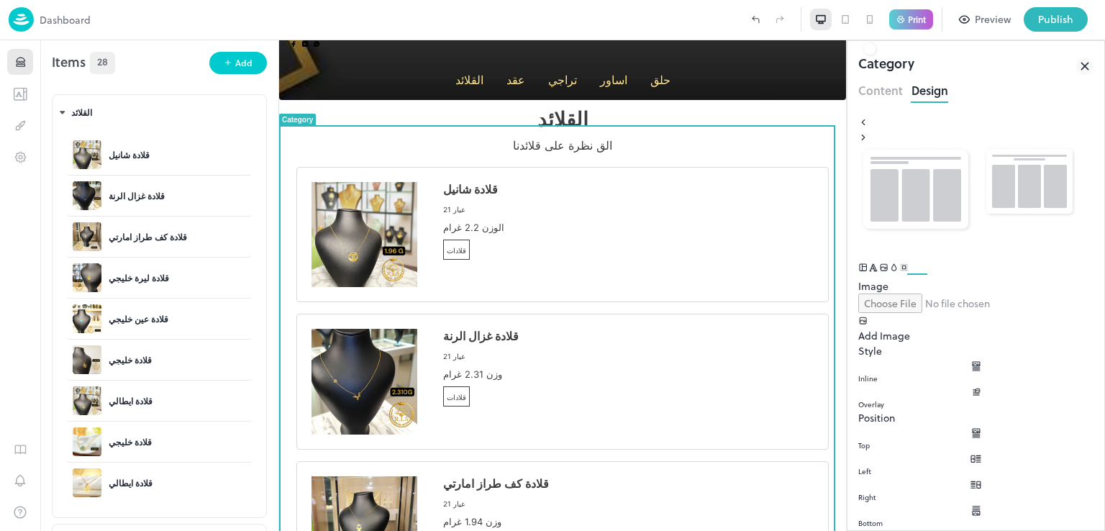
click at [897, 270] on icon "Background" at bounding box center [894, 267] width 6 height 8
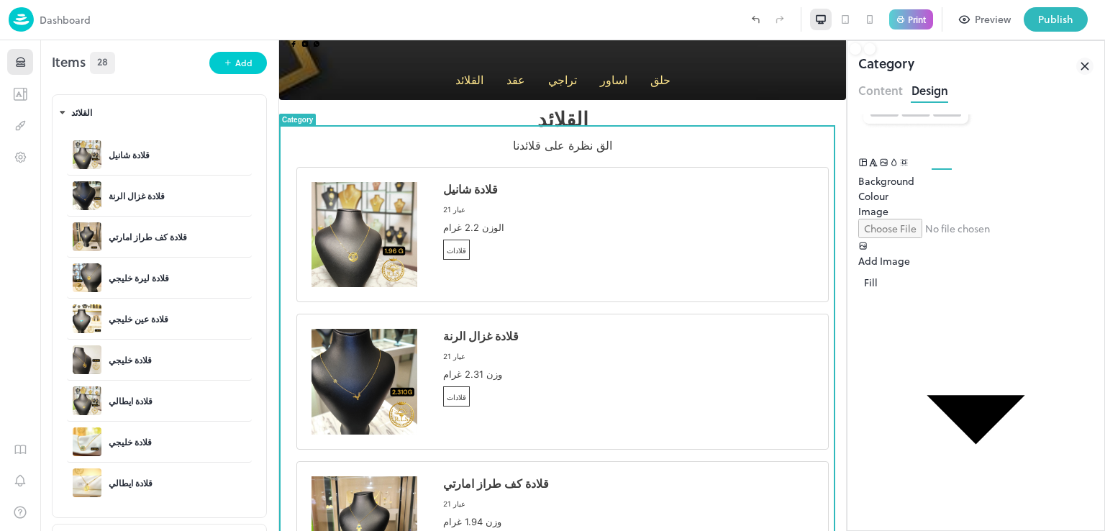
scroll to position [106, 0]
click at [951, 237] on input "file" at bounding box center [956, 227] width 196 height 19
click at [985, 237] on input "file" at bounding box center [956, 227] width 196 height 19
type input "**********"
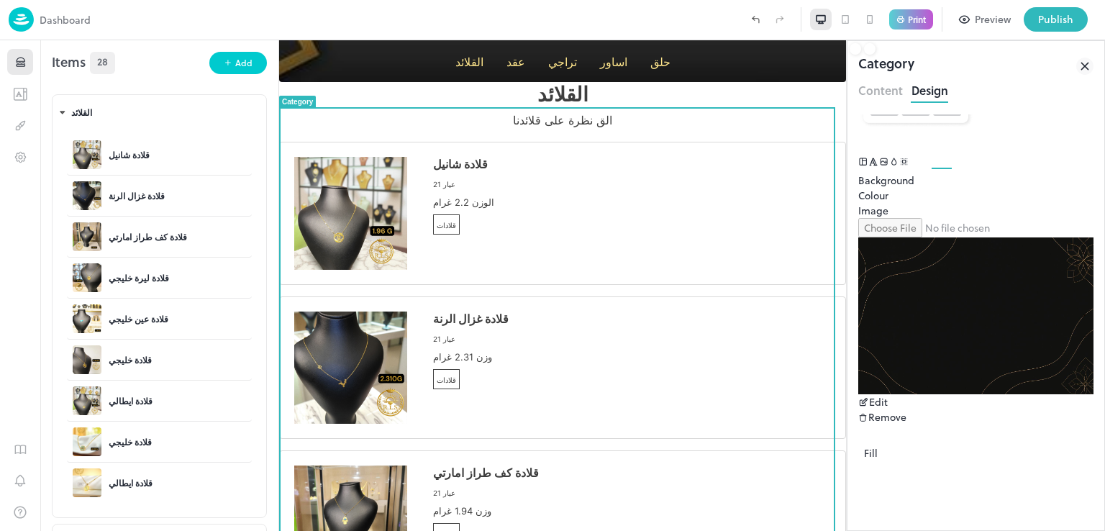
scroll to position [223, 0]
click at [1036, 409] on div "Remove" at bounding box center [975, 416] width 235 height 15
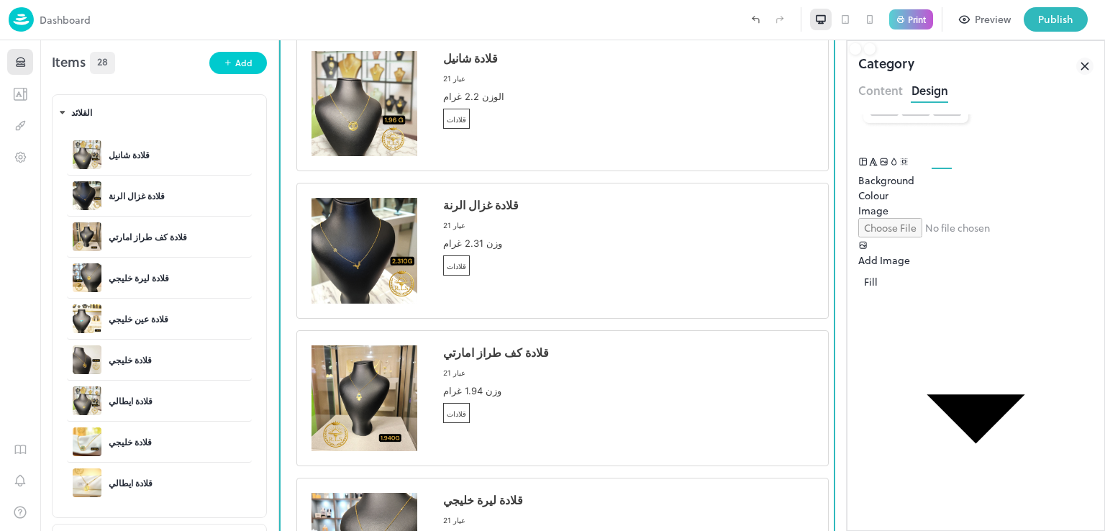
scroll to position [338, 0]
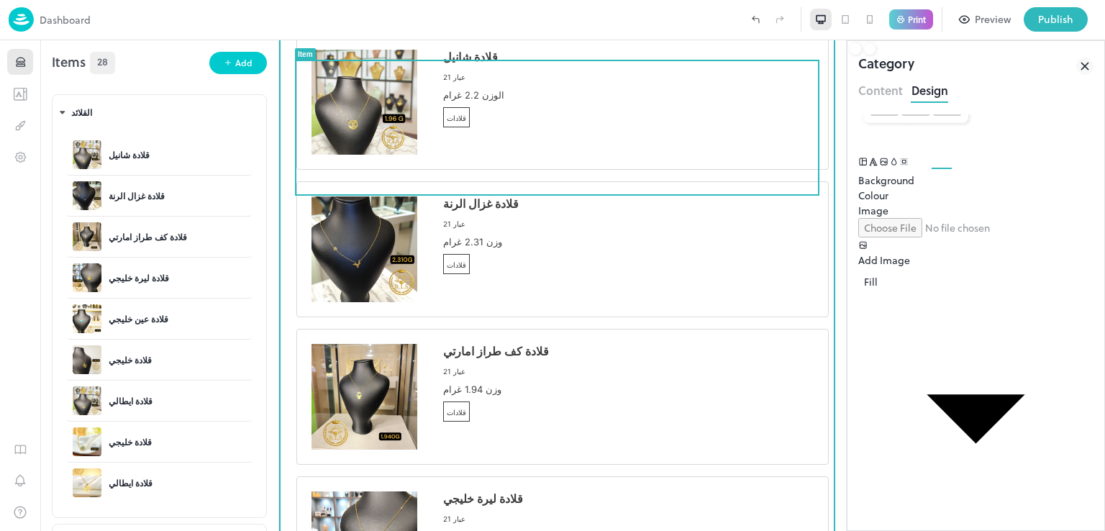
click at [685, 127] on div "قلادة شانيل عيار 21 الوزن 2.2 غرام قلادات" at bounding box center [628, 91] width 370 height 83
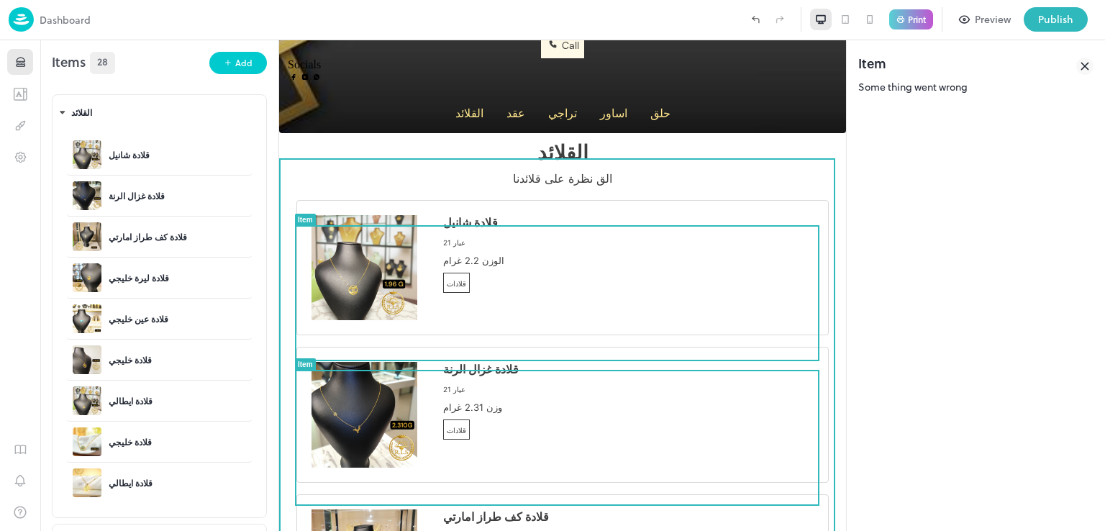
scroll to position [172, 0]
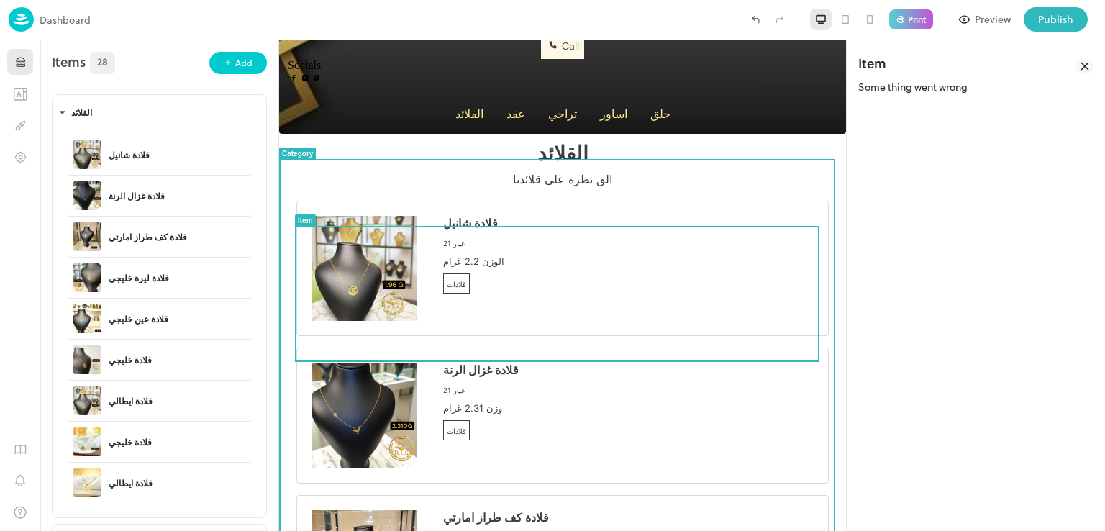
click at [731, 186] on p "الق نظرة على قلائدنا" at bounding box center [562, 179] width 532 height 14
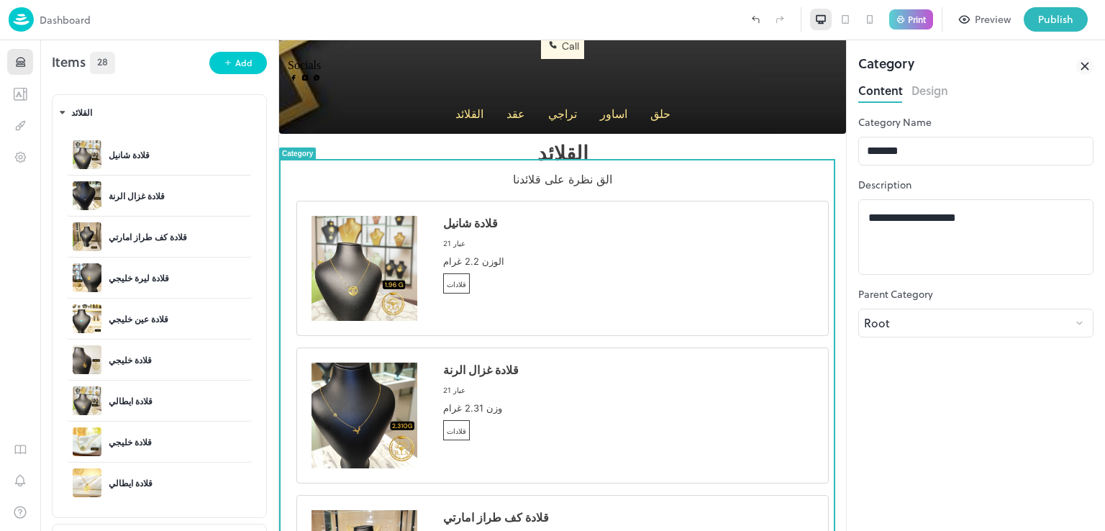
click at [985, 21] on div "Preview" at bounding box center [992, 20] width 36 height 16
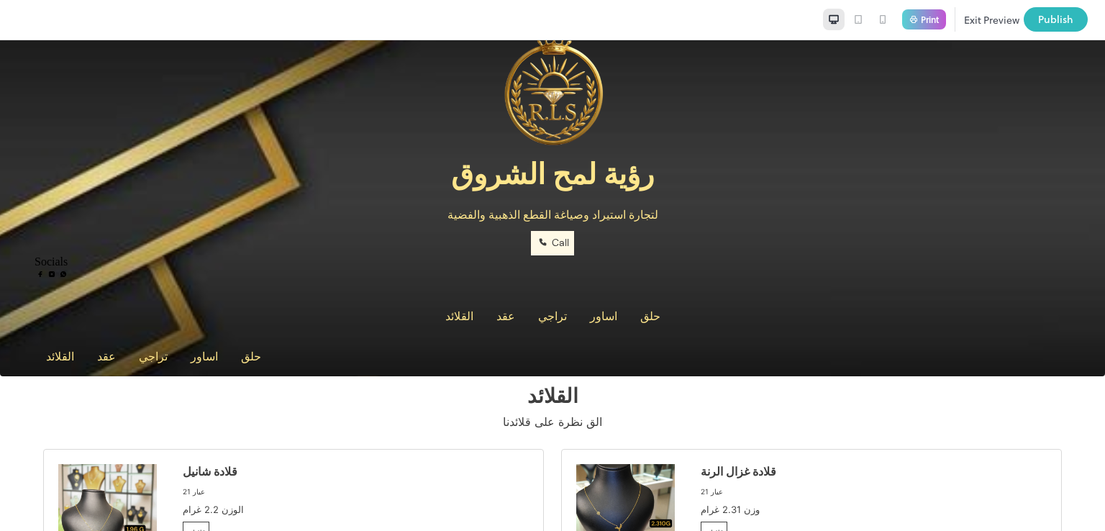
scroll to position [29, 0]
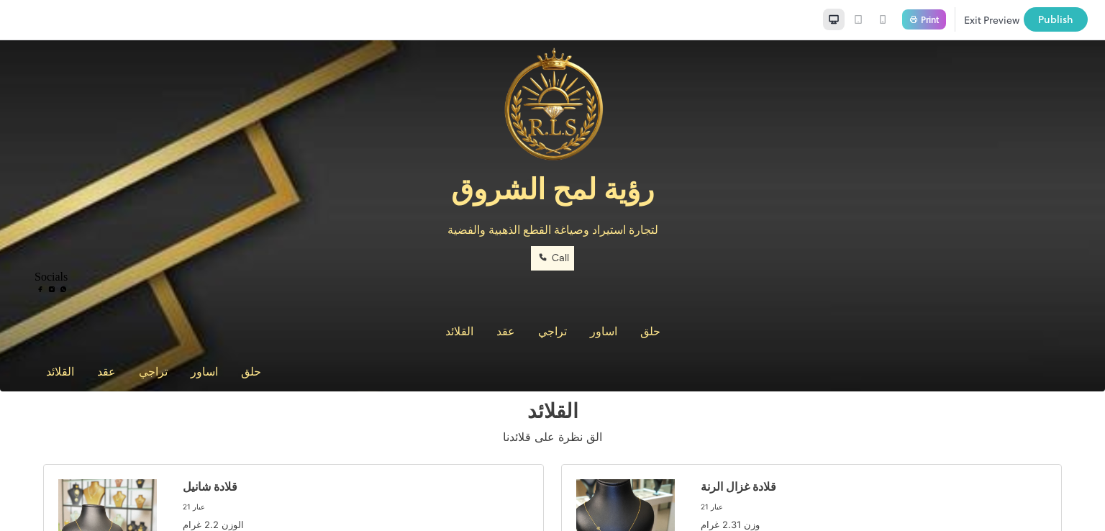
click at [521, 296] on div at bounding box center [553, 289] width 1036 height 13
click at [526, 296] on div at bounding box center [553, 289] width 1036 height 13
click at [547, 296] on div at bounding box center [553, 289] width 1036 height 13
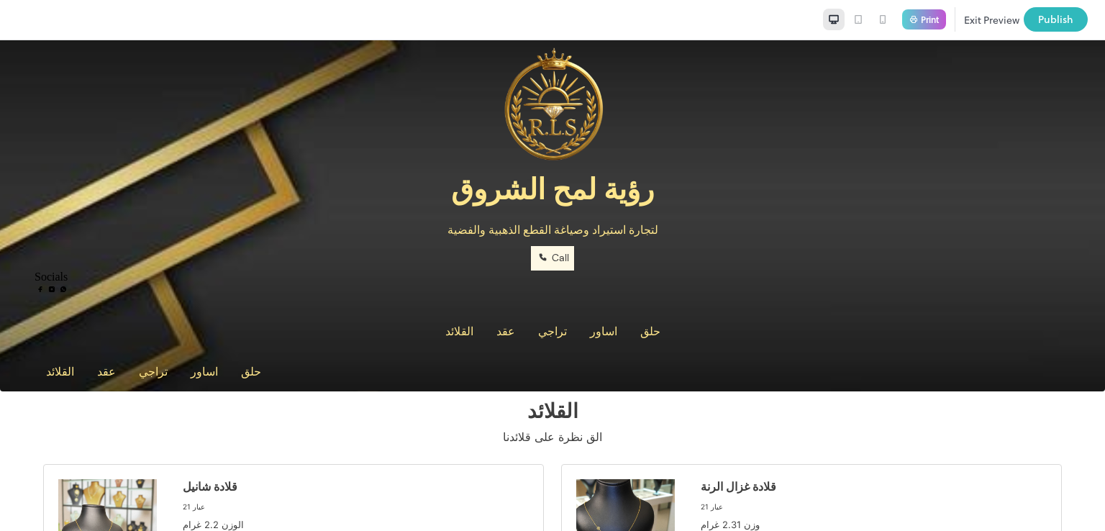
click at [571, 296] on div at bounding box center [553, 289] width 1036 height 13
click at [569, 296] on div at bounding box center [553, 289] width 1036 height 13
click at [535, 296] on div at bounding box center [553, 289] width 1036 height 13
click at [519, 296] on div at bounding box center [553, 289] width 1036 height 13
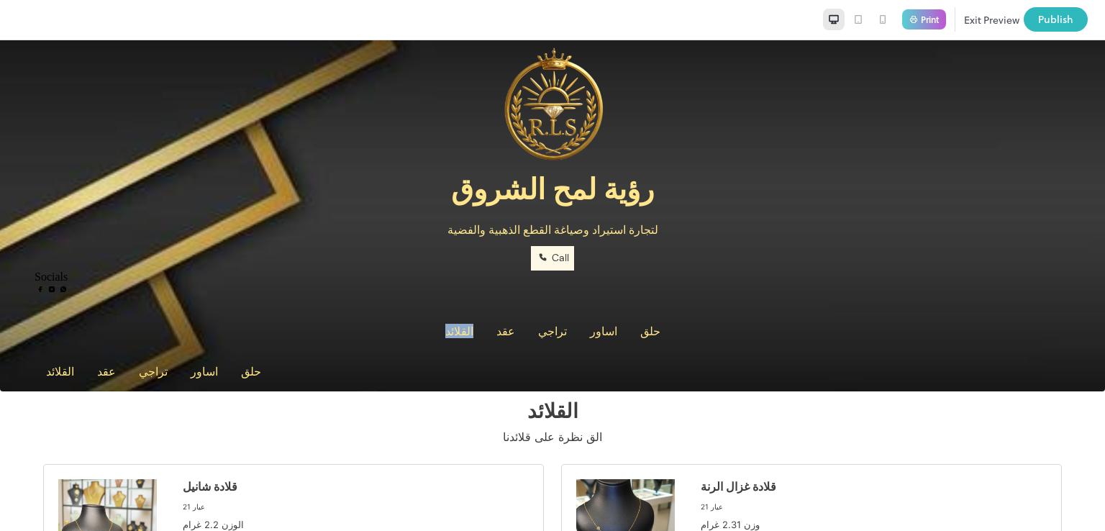
click at [519, 296] on div at bounding box center [553, 289] width 1036 height 13
click at [877, 16] on icon at bounding box center [883, 20] width 12 height 12
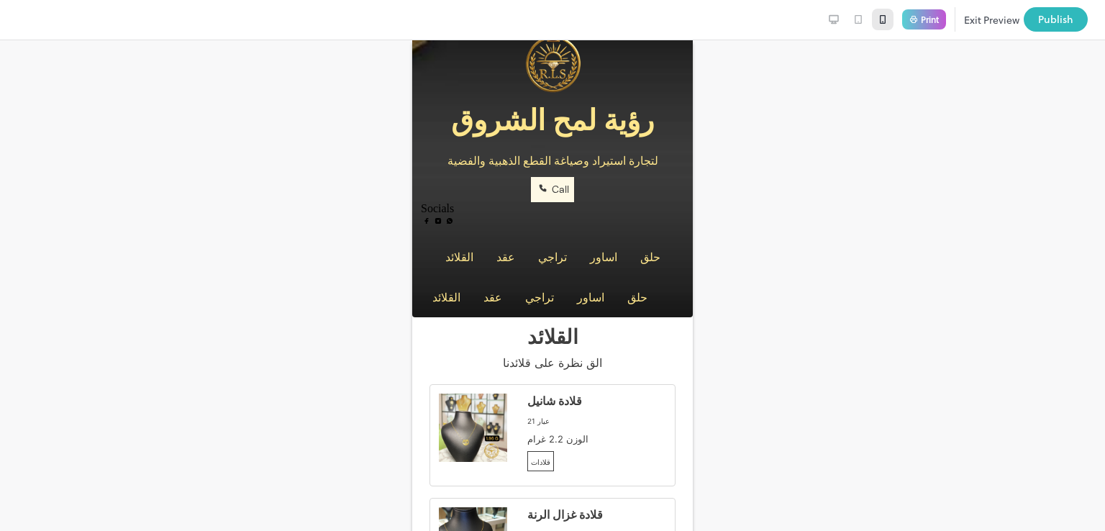
click at [518, 228] on div at bounding box center [552, 221] width 263 height 13
click at [531, 228] on div at bounding box center [552, 221] width 263 height 13
click at [561, 270] on div "تراجي" at bounding box center [552, 257] width 40 height 26
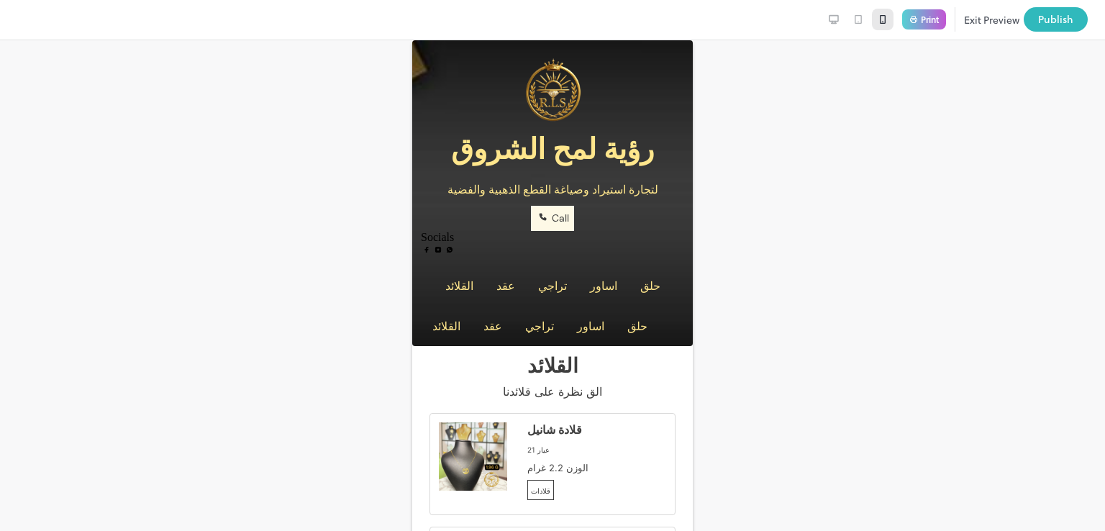
click at [965, 18] on button "Exit Preview" at bounding box center [991, 19] width 55 height 24
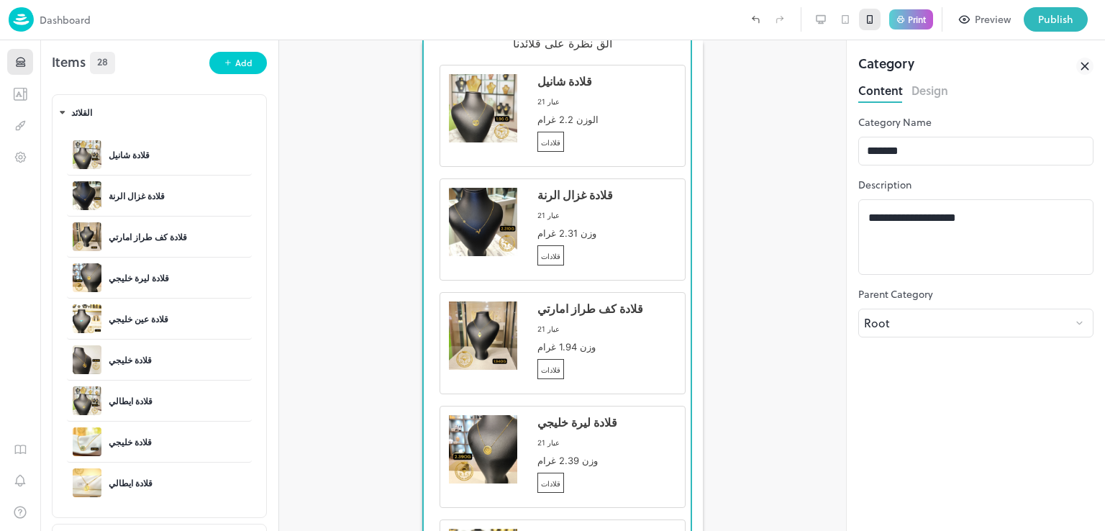
scroll to position [308, 0]
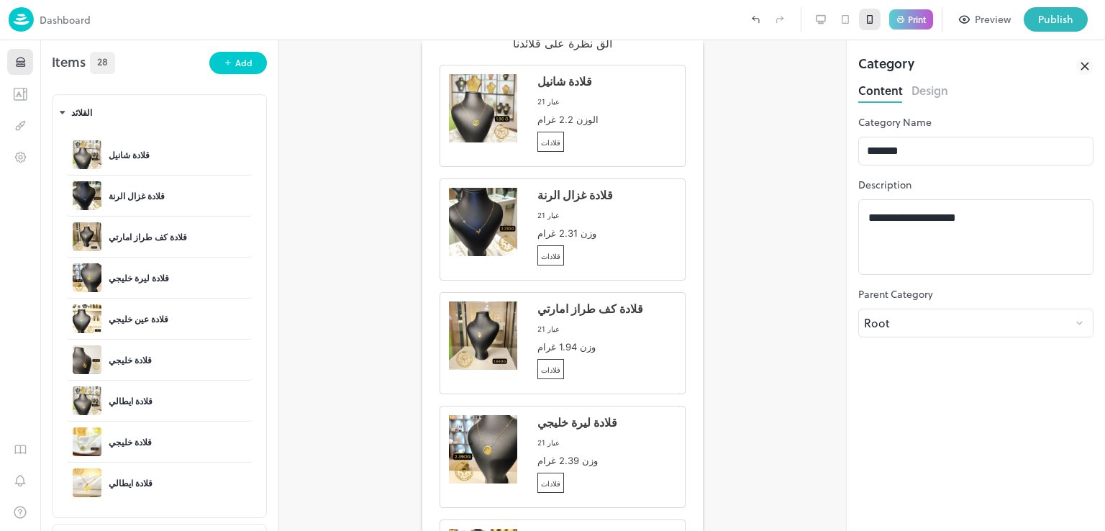
click at [812, 18] on div at bounding box center [821, 20] width 22 height 22
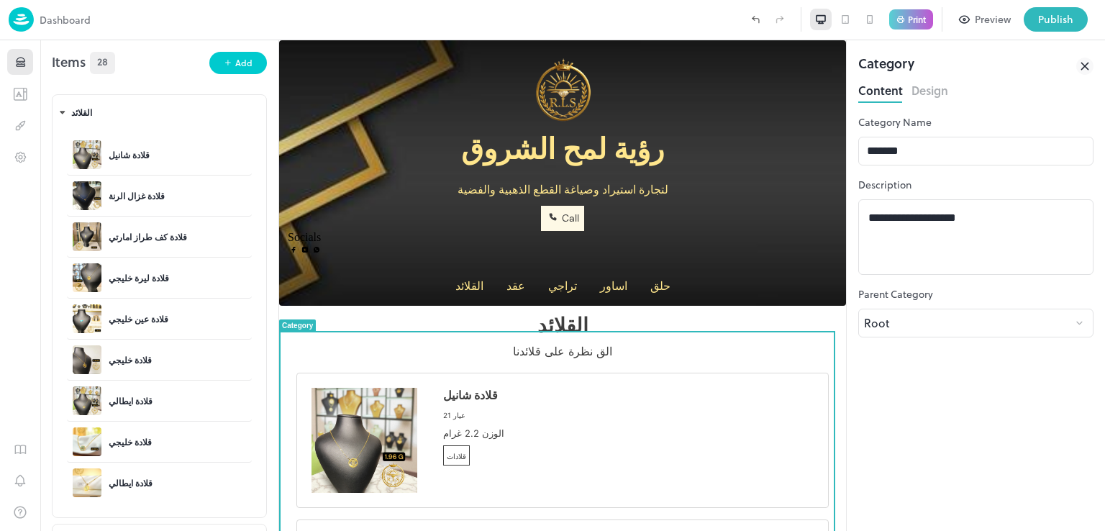
click at [787, 338] on p "القلائد" at bounding box center [562, 325] width 532 height 25
click at [923, 93] on button "Design" at bounding box center [929, 88] width 37 height 19
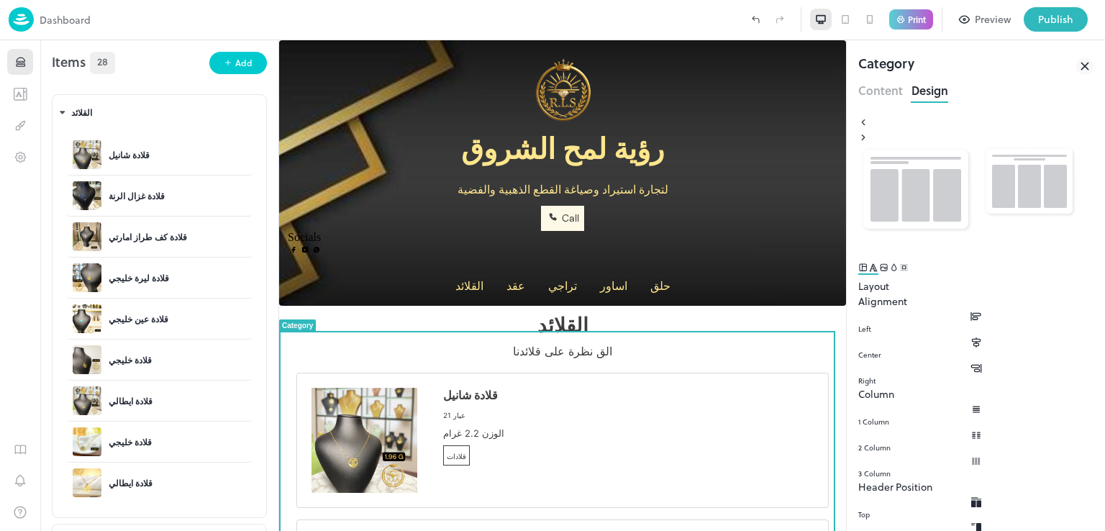
click at [889, 270] on icon "Image" at bounding box center [884, 267] width 10 height 10
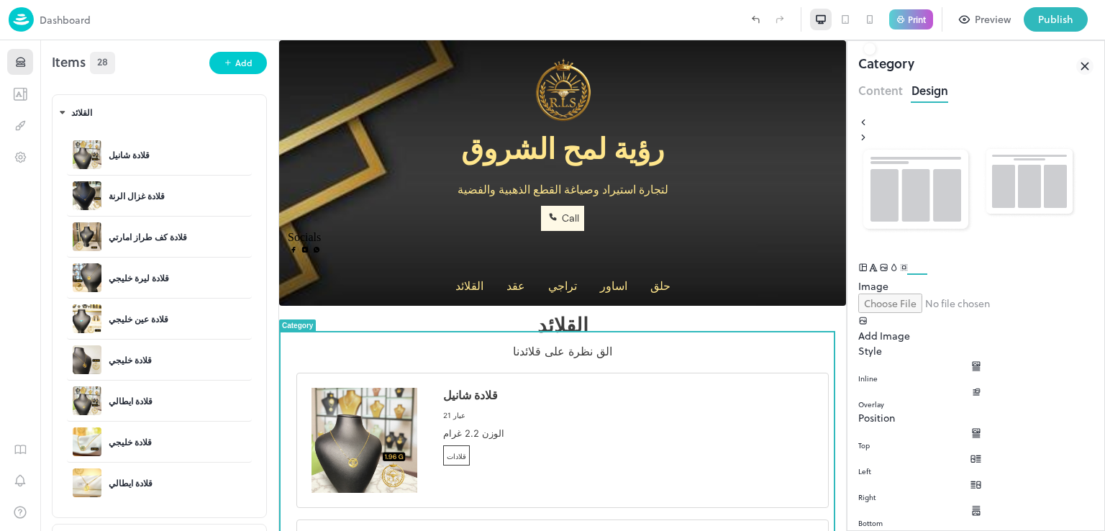
click at [900, 271] on icon "Background" at bounding box center [894, 267] width 11 height 10
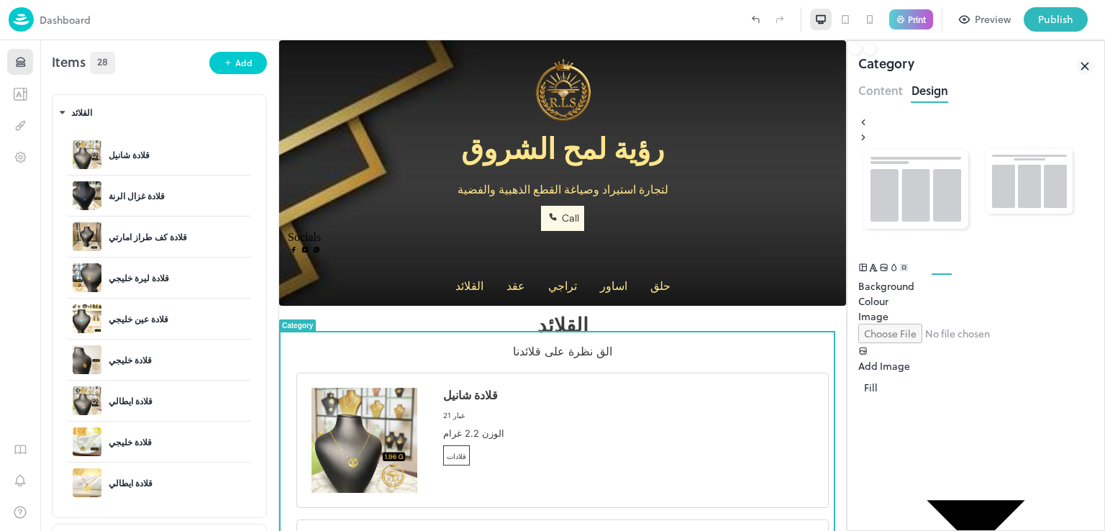
click at [1069, 309] on div at bounding box center [975, 309] width 235 height 0
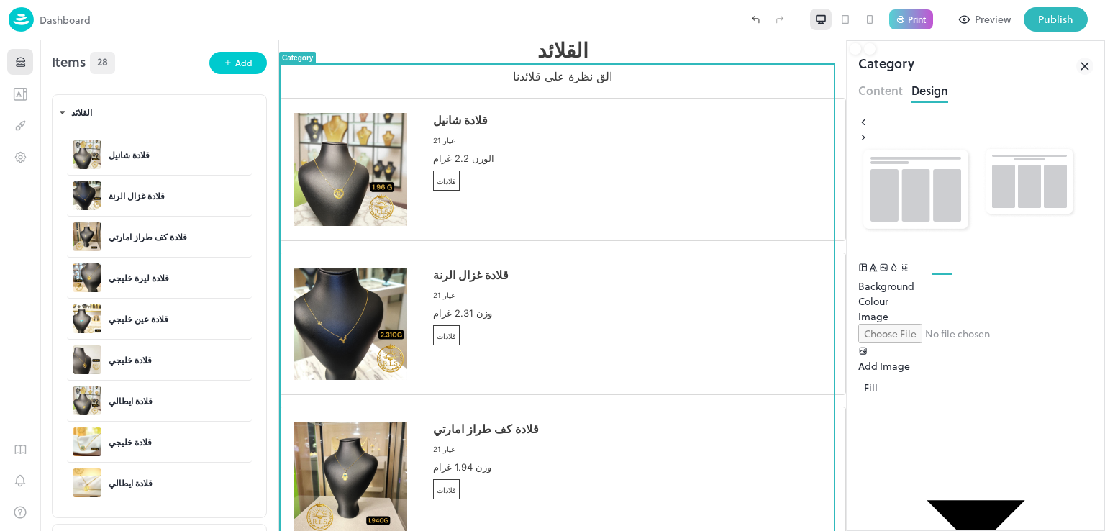
scroll to position [273, 0]
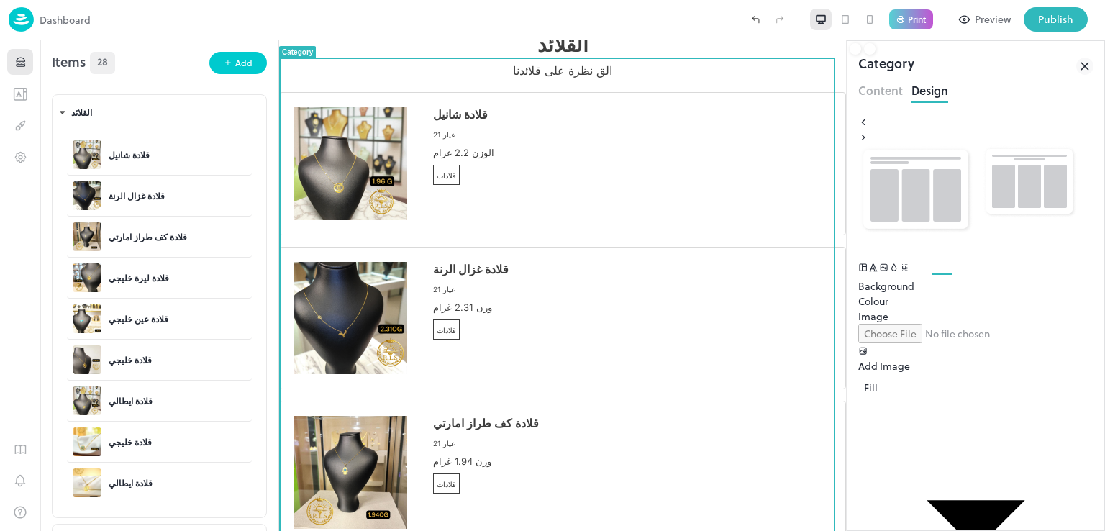
click at [1064, 309] on div at bounding box center [975, 309] width 235 height 0
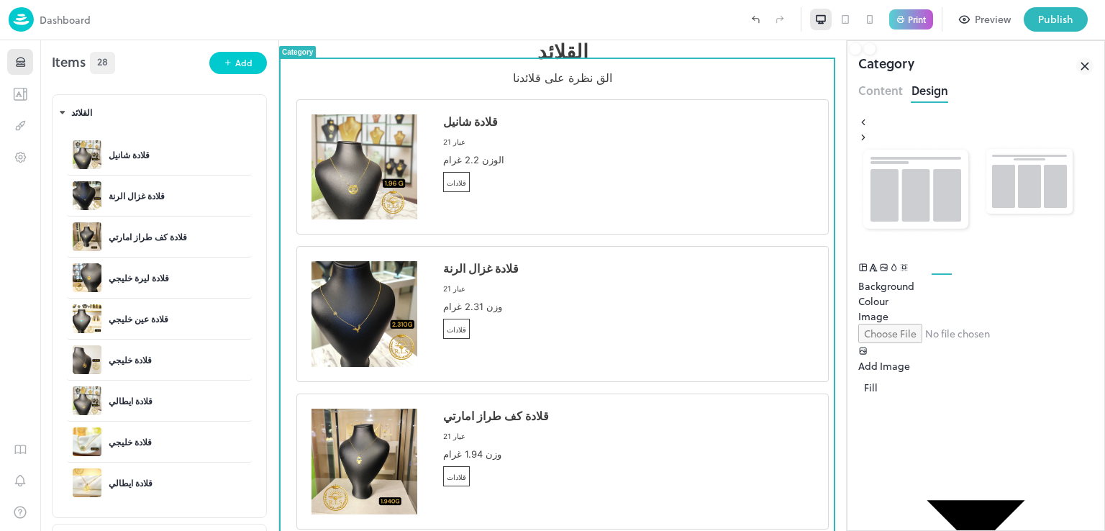
click at [787, 194] on div "قلادة شانيل عيار 21 الوزن 2.2 غرام قلادات" at bounding box center [628, 155] width 370 height 83
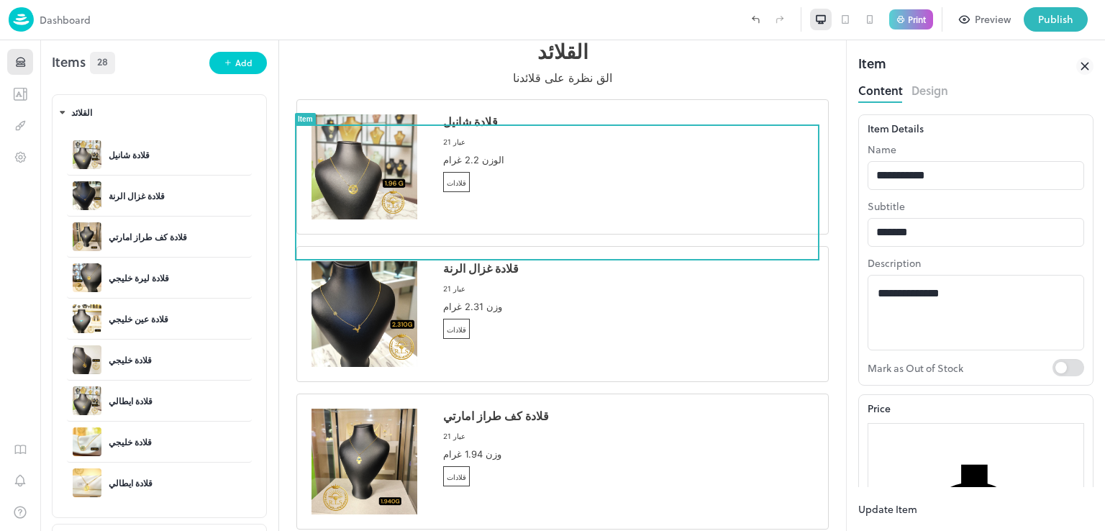
click at [943, 89] on button "Design" at bounding box center [929, 88] width 37 height 19
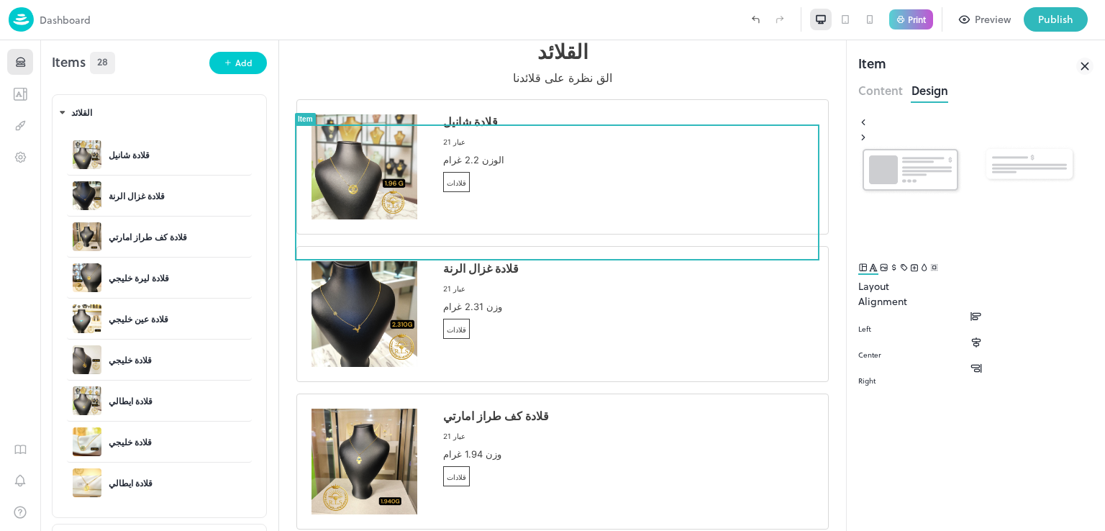
click at [930, 268] on icon "Background" at bounding box center [924, 267] width 11 height 10
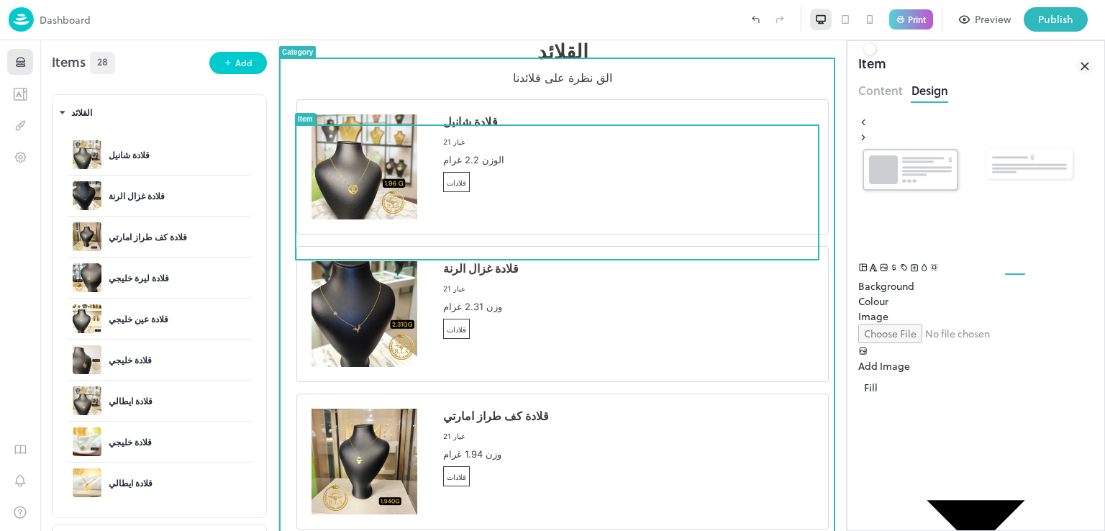
click at [682, 85] on p "الق نظرة على قلائدنا" at bounding box center [562, 77] width 532 height 14
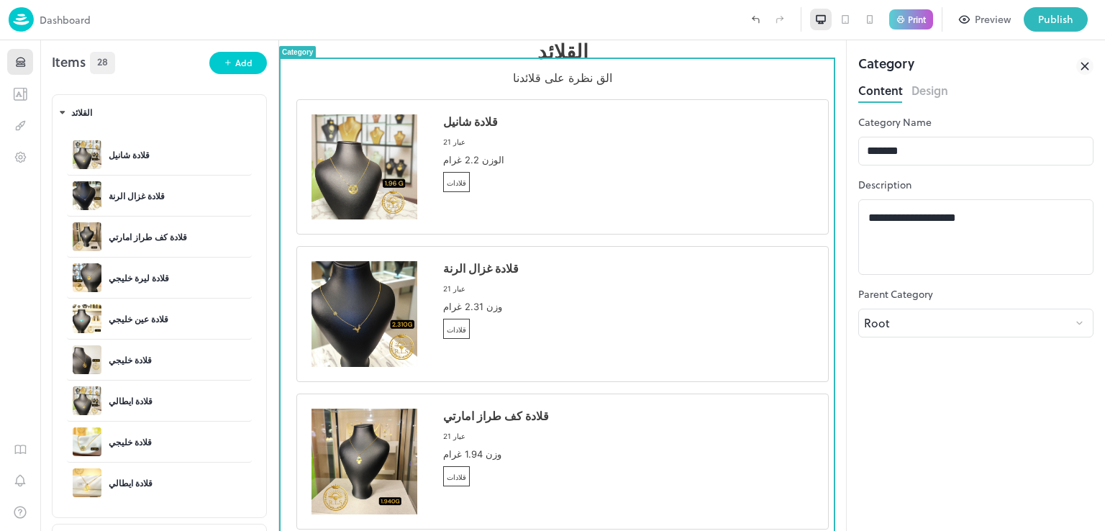
click at [922, 94] on button "Design" at bounding box center [929, 88] width 37 height 19
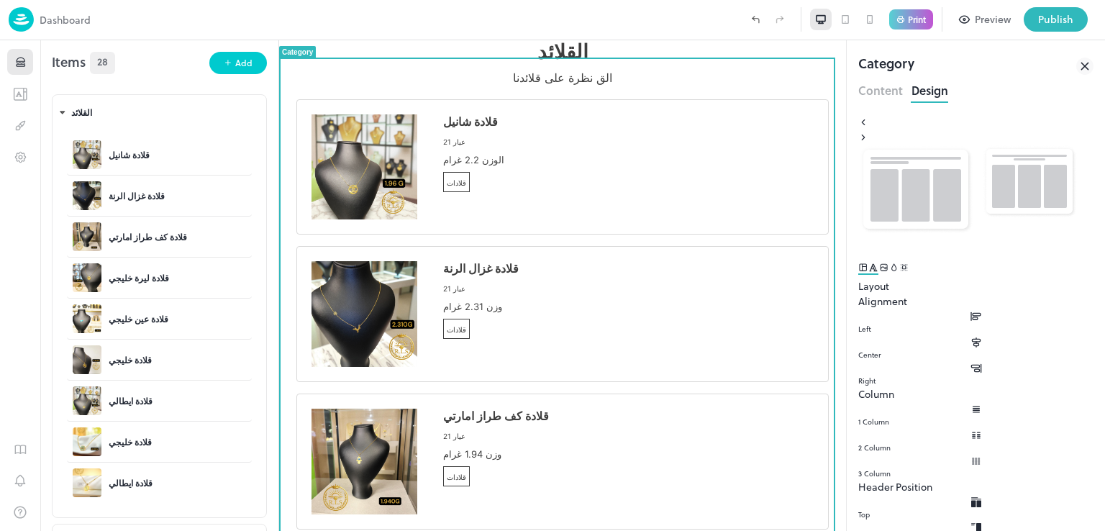
click at [900, 273] on icon "Background" at bounding box center [894, 267] width 11 height 10
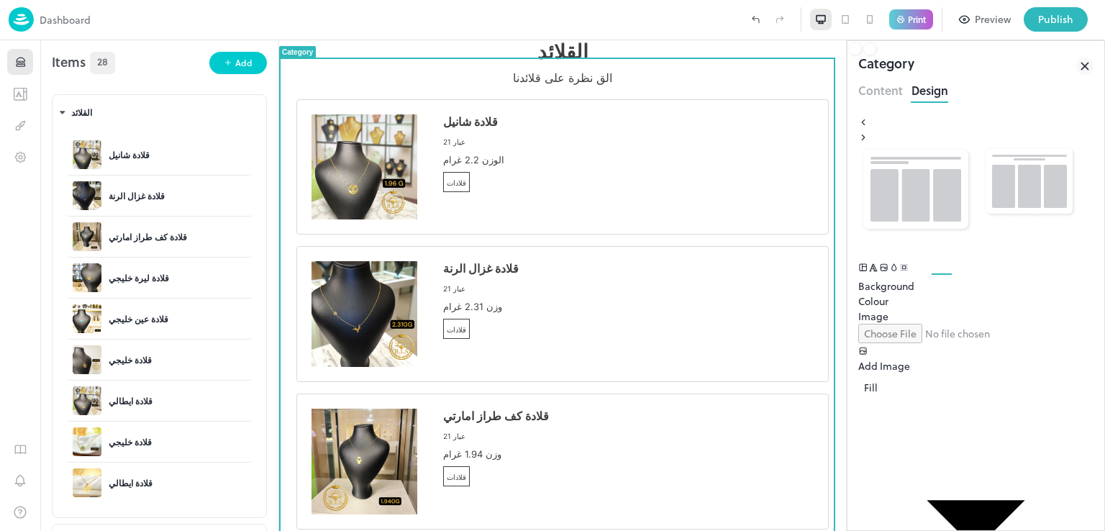
click at [900, 273] on icon "Background" at bounding box center [894, 267] width 11 height 10
click at [926, 343] on input "file" at bounding box center [956, 333] width 196 height 19
type input "**********"
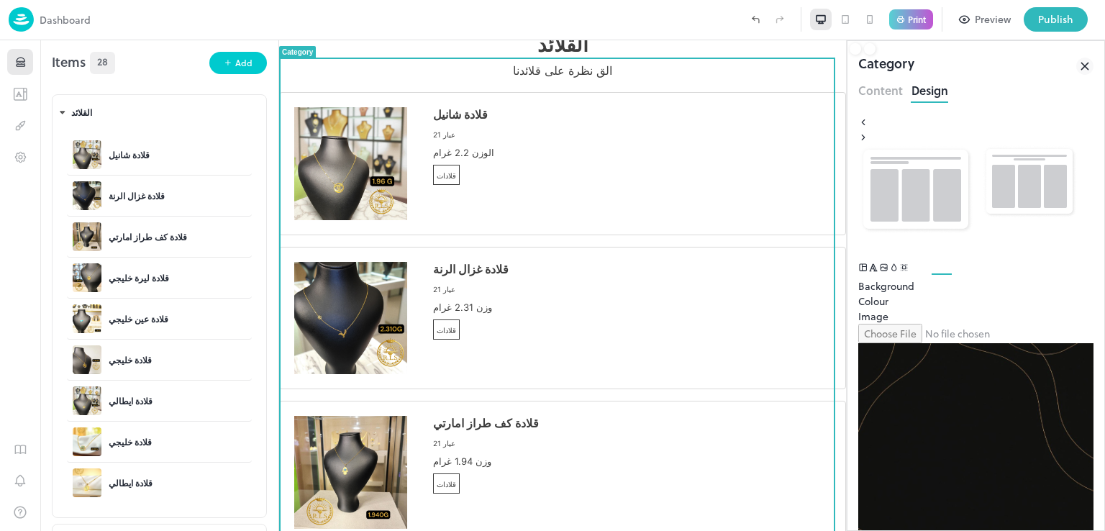
drag, startPoint x: 740, startPoint y: 280, endPoint x: 736, endPoint y: 291, distance: 12.1
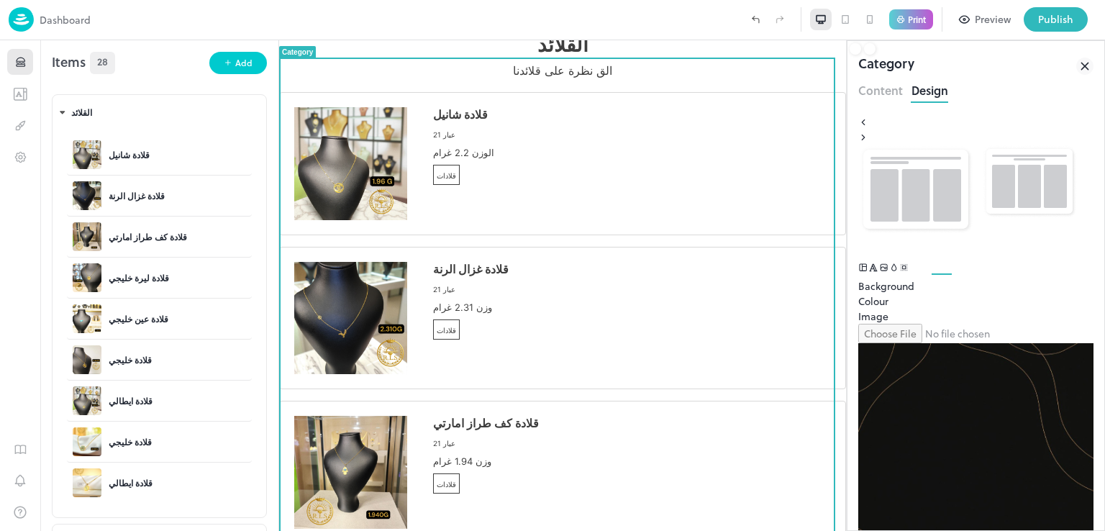
scroll to position [193, 0]
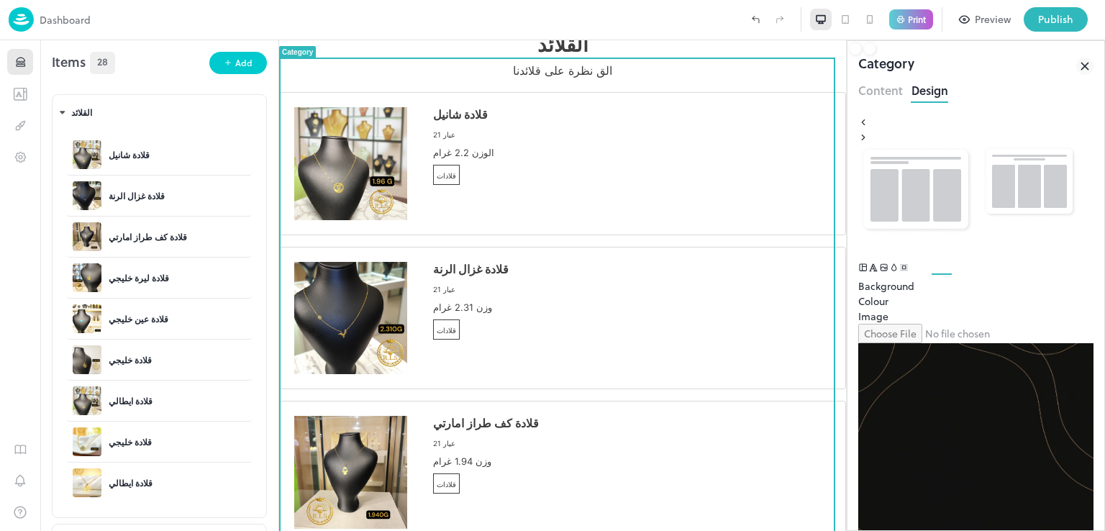
drag, startPoint x: 383, startPoint y: 391, endPoint x: 462, endPoint y: 288, distance: 130.2
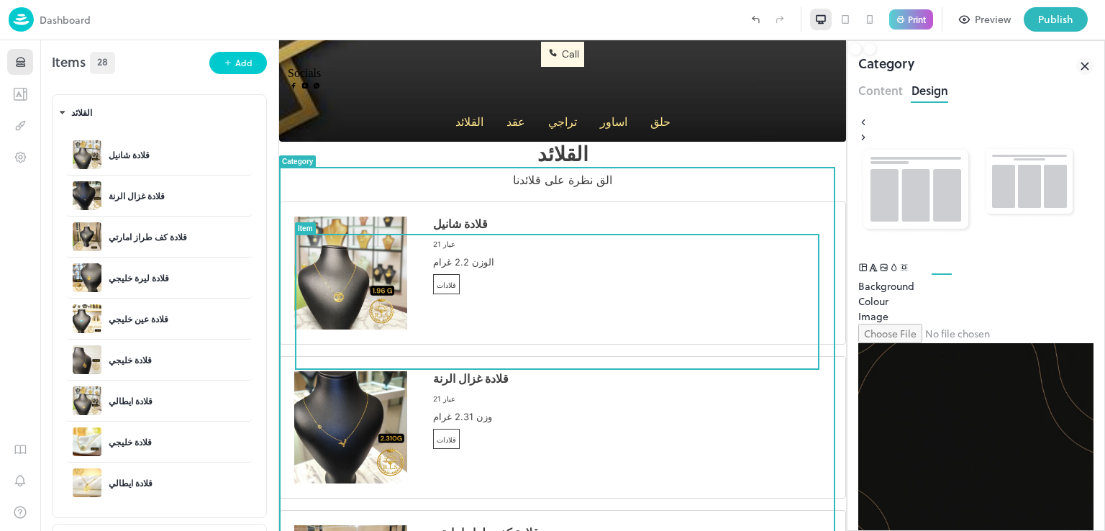
scroll to position [163, 0]
click at [671, 301] on div "قلادة شانيل عيار 21 الوزن 2.2 غرام قلادات" at bounding box center [632, 258] width 398 height 83
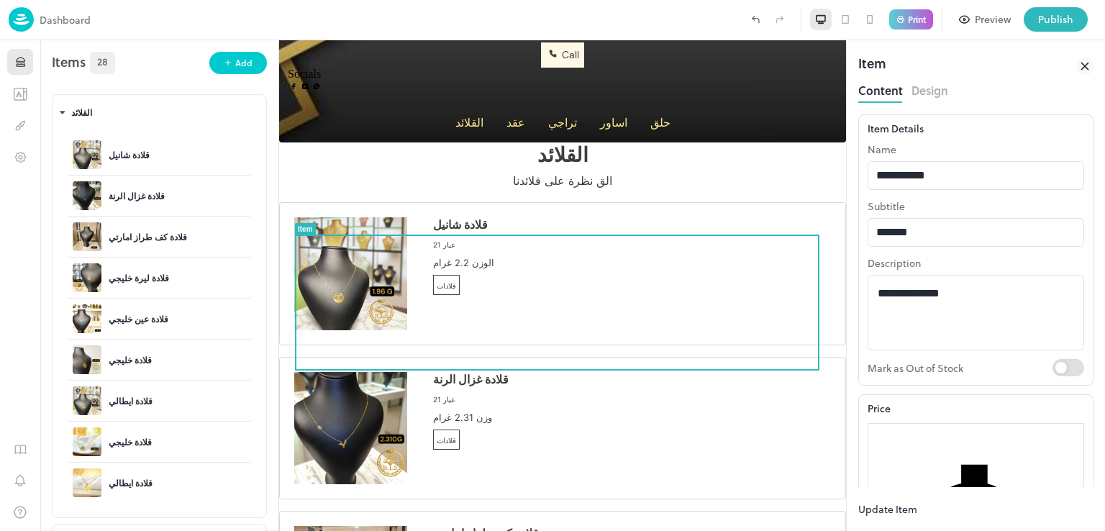
click at [924, 90] on button "Design" at bounding box center [929, 88] width 37 height 19
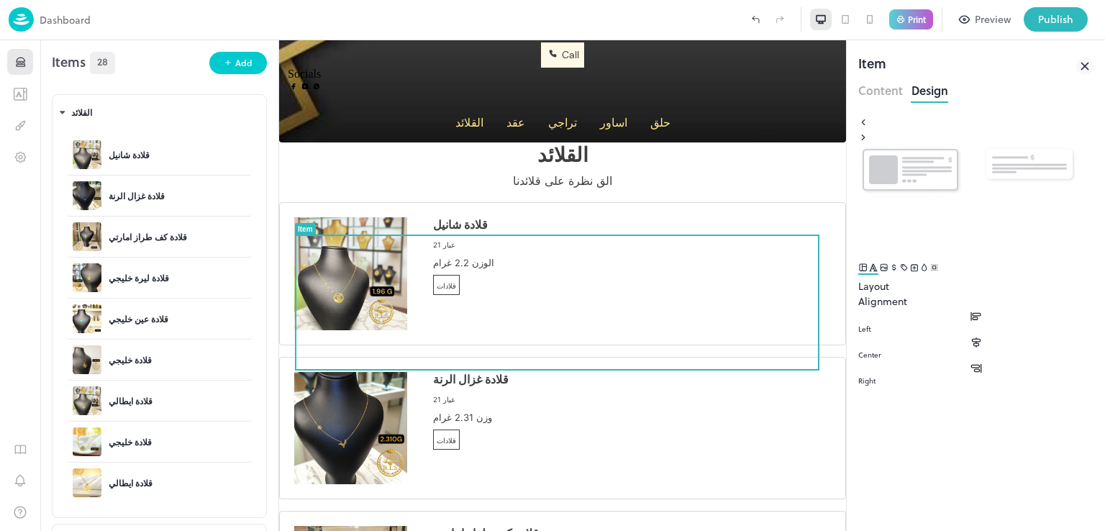
click at [930, 271] on icon "Background" at bounding box center [924, 267] width 11 height 10
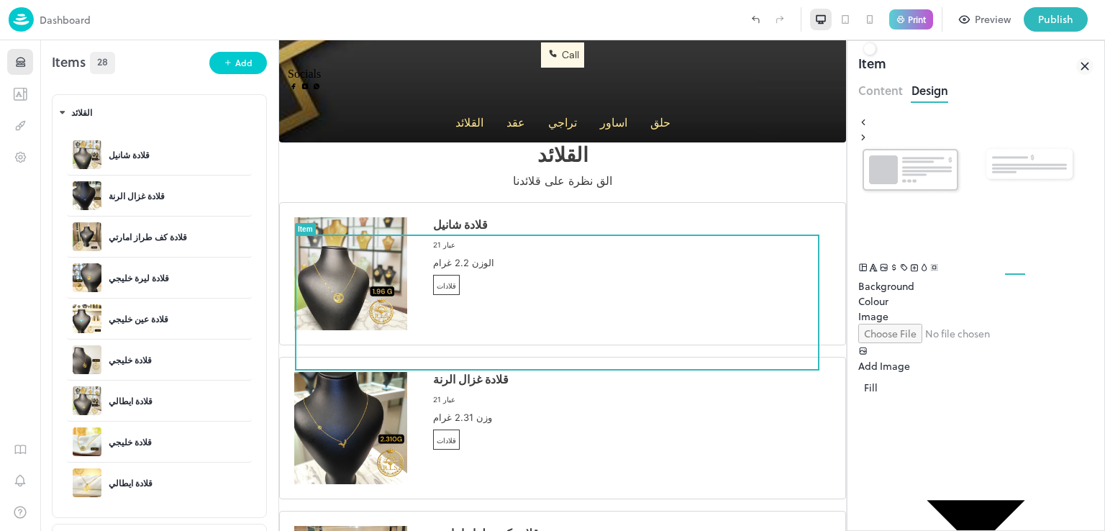
click at [1064, 309] on div at bounding box center [975, 309] width 235 height 0
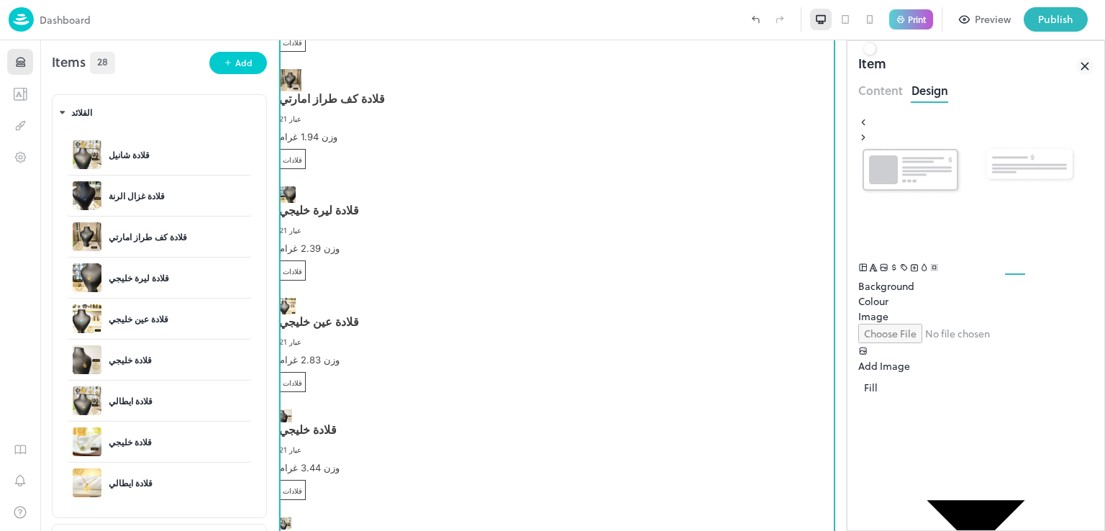
scroll to position [513, 0]
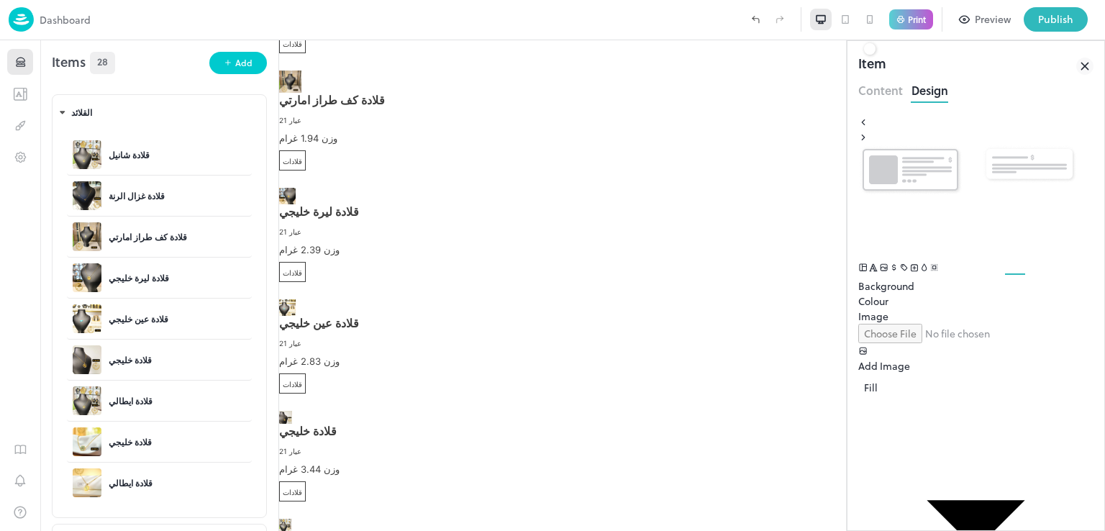
click at [846, 21] on icon at bounding box center [845, 20] width 12 height 12
click at [860, 19] on div at bounding box center [870, 20] width 22 height 22
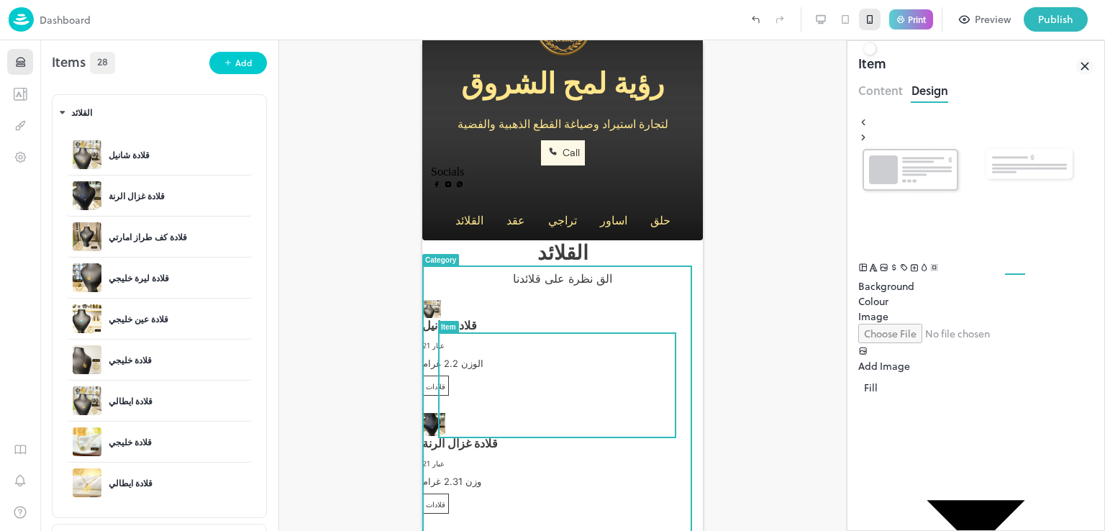
scroll to position [64, 0]
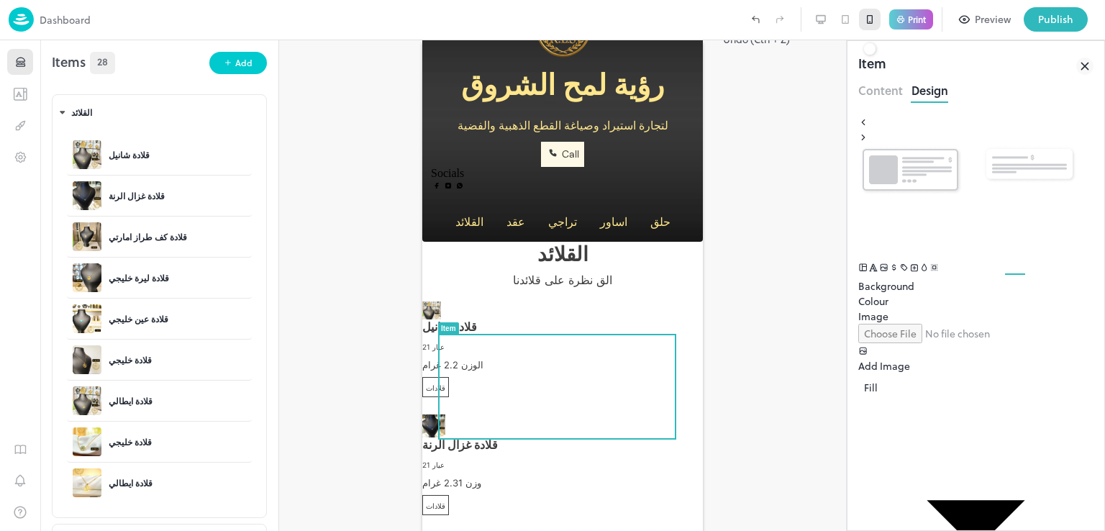
click at [749, 18] on icon "Undo (Ctrl + Z)" at bounding box center [755, 19] width 13 height 13
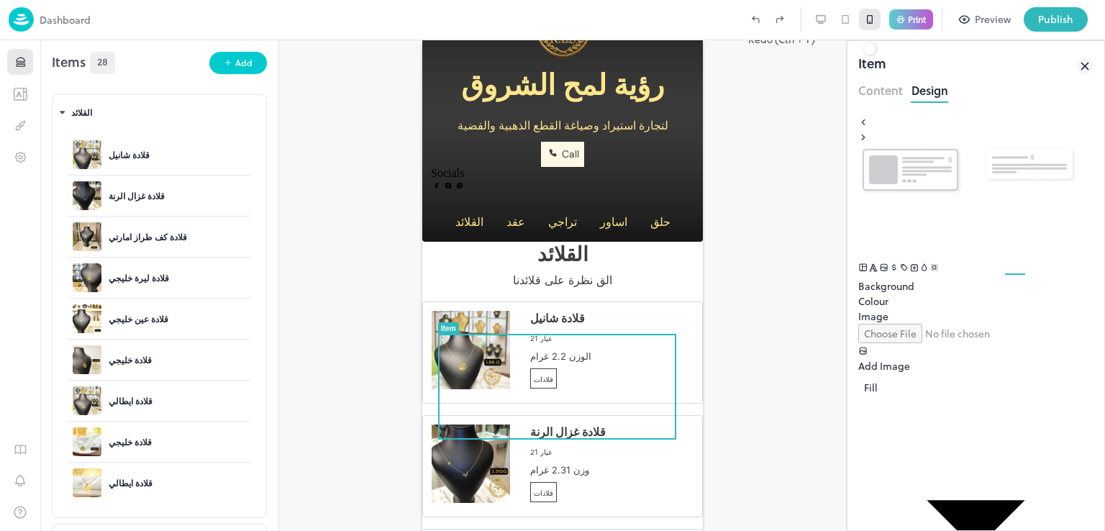
click at [782, 17] on icon "Redo (Ctrl + Y)" at bounding box center [782, 19] width 2 height 4
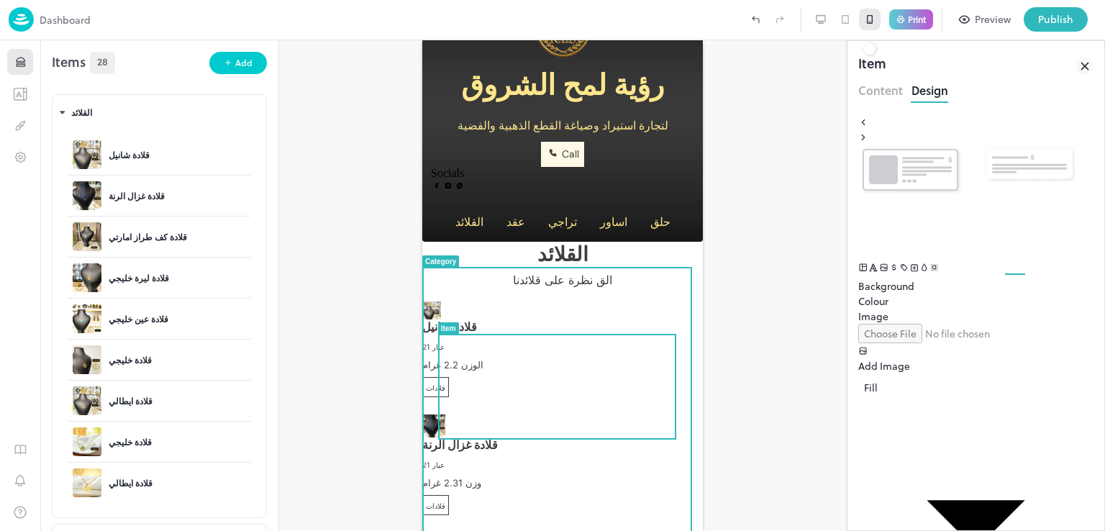
scroll to position [0, 0]
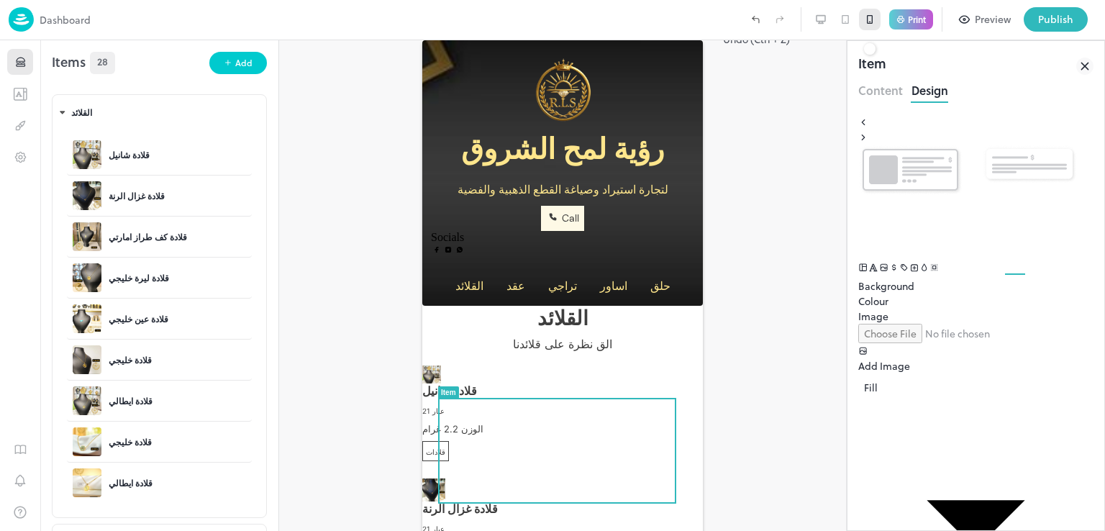
click at [749, 19] on icon "Undo (Ctrl + Z)" at bounding box center [755, 19] width 13 height 13
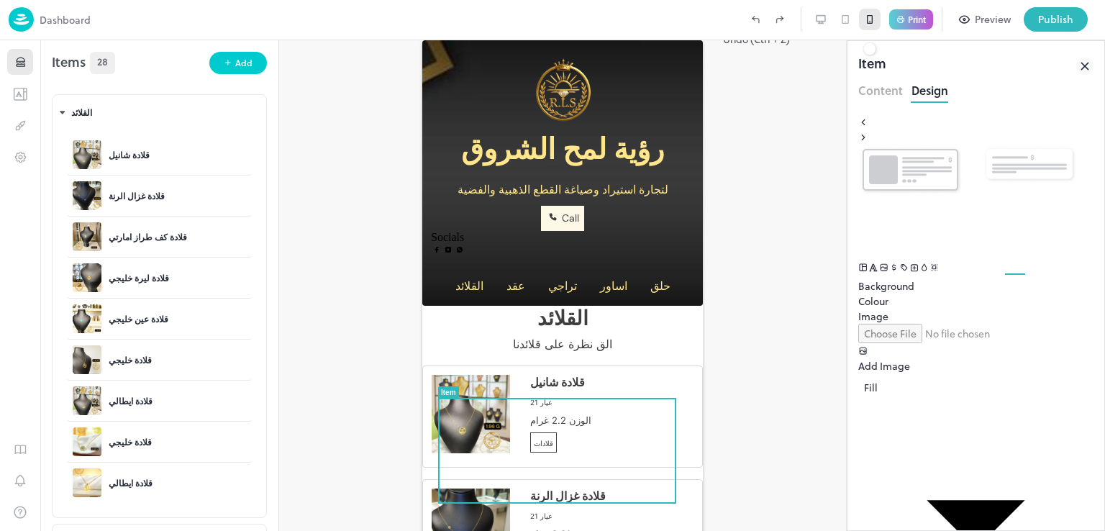
click at [749, 19] on icon "Undo (Ctrl + Z)" at bounding box center [755, 19] width 13 height 13
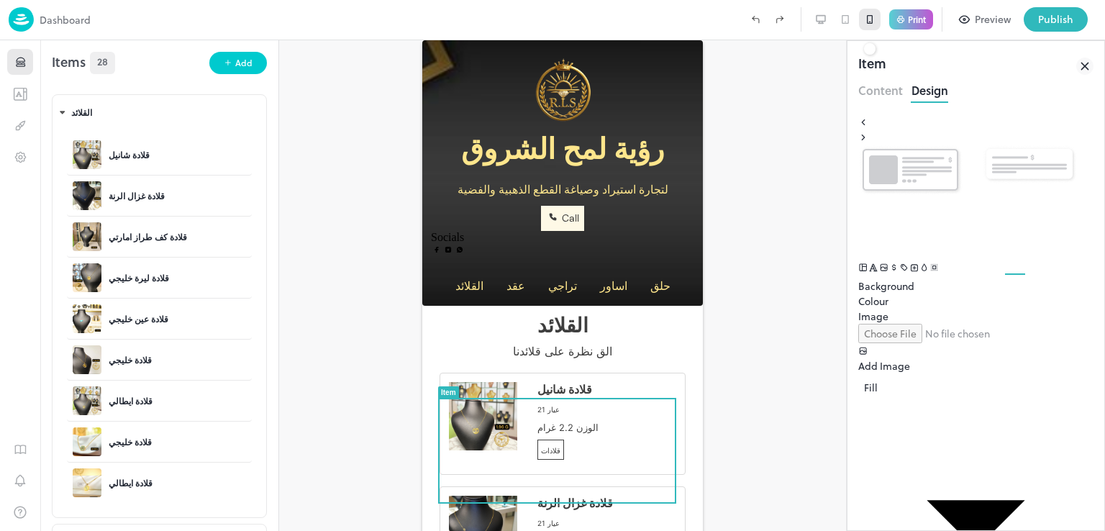
click at [772, 219] on div at bounding box center [562, 285] width 567 height 490
click at [900, 27] on div "Print" at bounding box center [911, 19] width 44 height 21
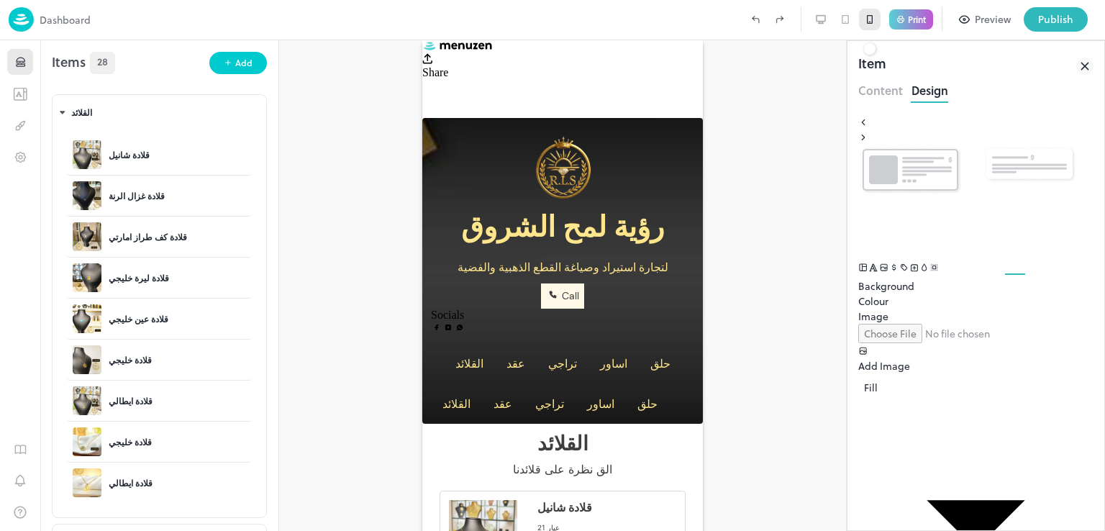
scroll to position [0, 9]
click at [1092, 17] on icon at bounding box center [1086, 20] width 18 height 18
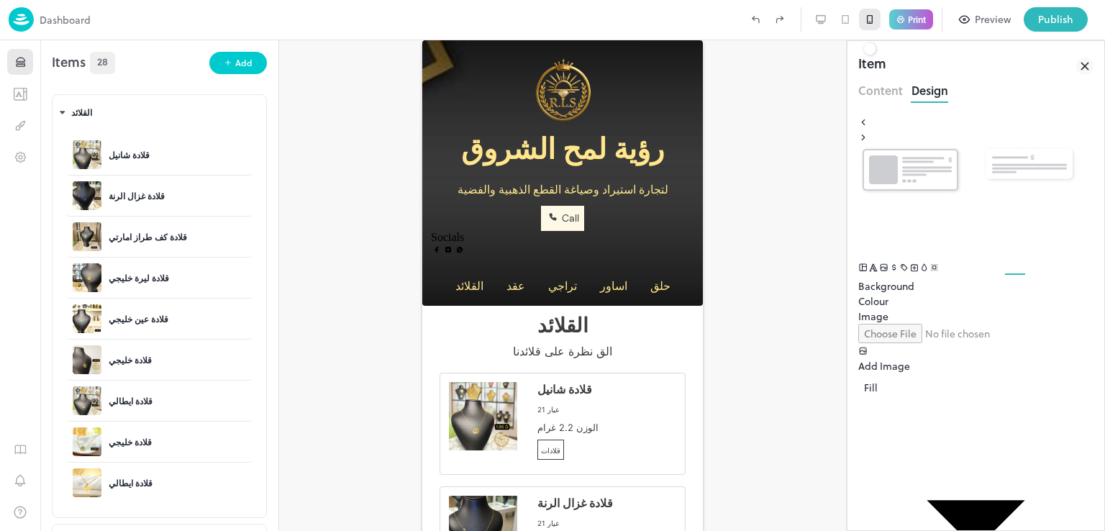
scroll to position [0, 0]
click at [1064, 15] on div "Publish" at bounding box center [1055, 20] width 35 height 16
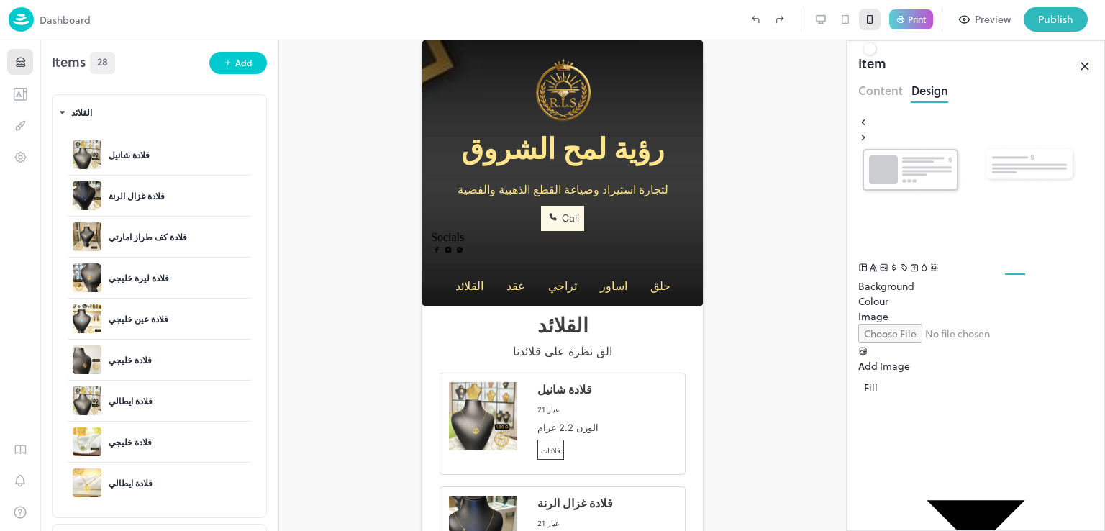
drag, startPoint x: 541, startPoint y: 57, endPoint x: 534, endPoint y: 105, distance: 48.6
